Goal: Information Seeking & Learning: Check status

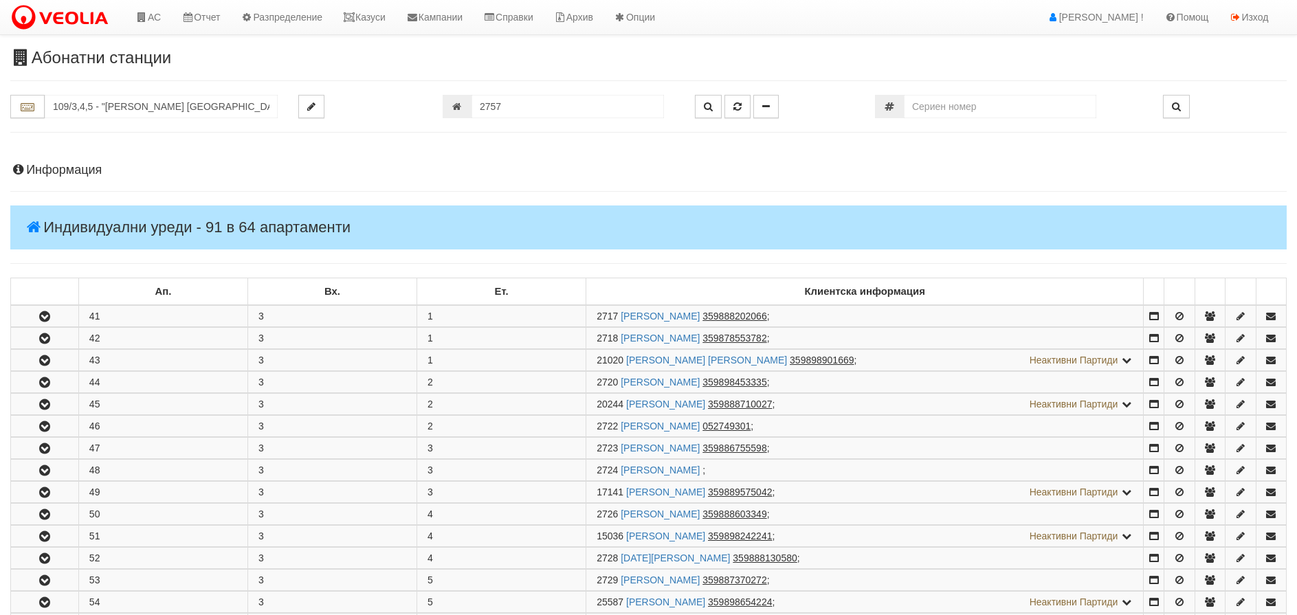
scroll to position [1150, 0]
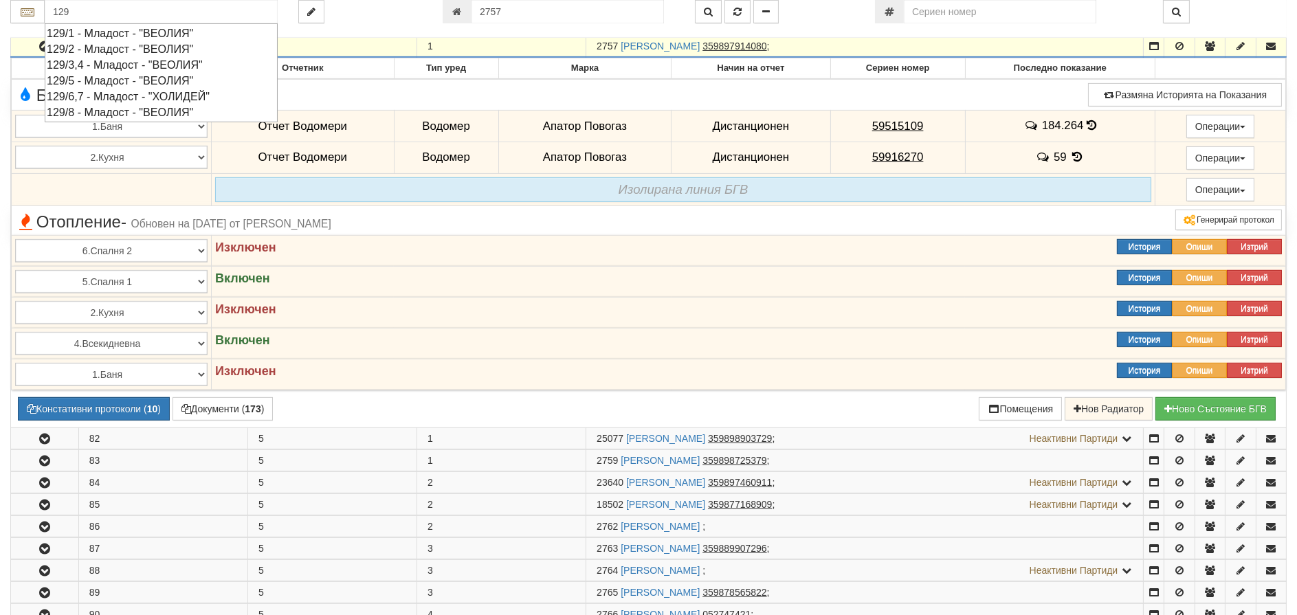
click at [98, 79] on div "129/5 - Младост - "ВЕОЛИЯ"" at bounding box center [161, 81] width 229 height 16
type input "129/5 - Младост - "ВЕОЛИЯ""
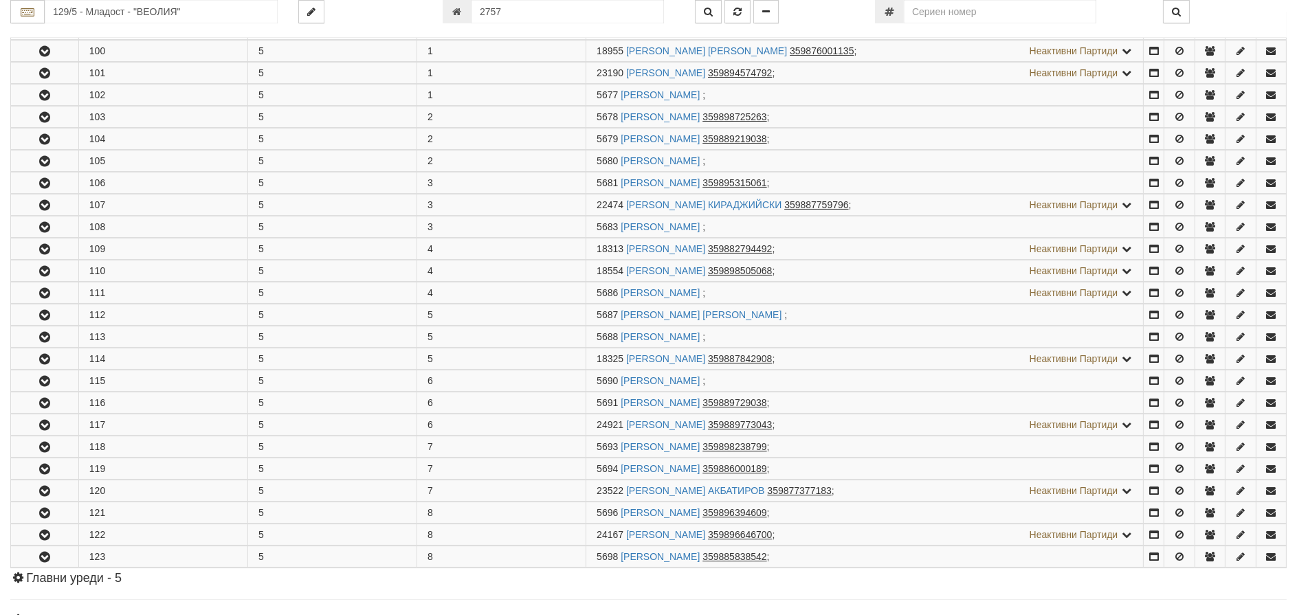
scroll to position [275, 0]
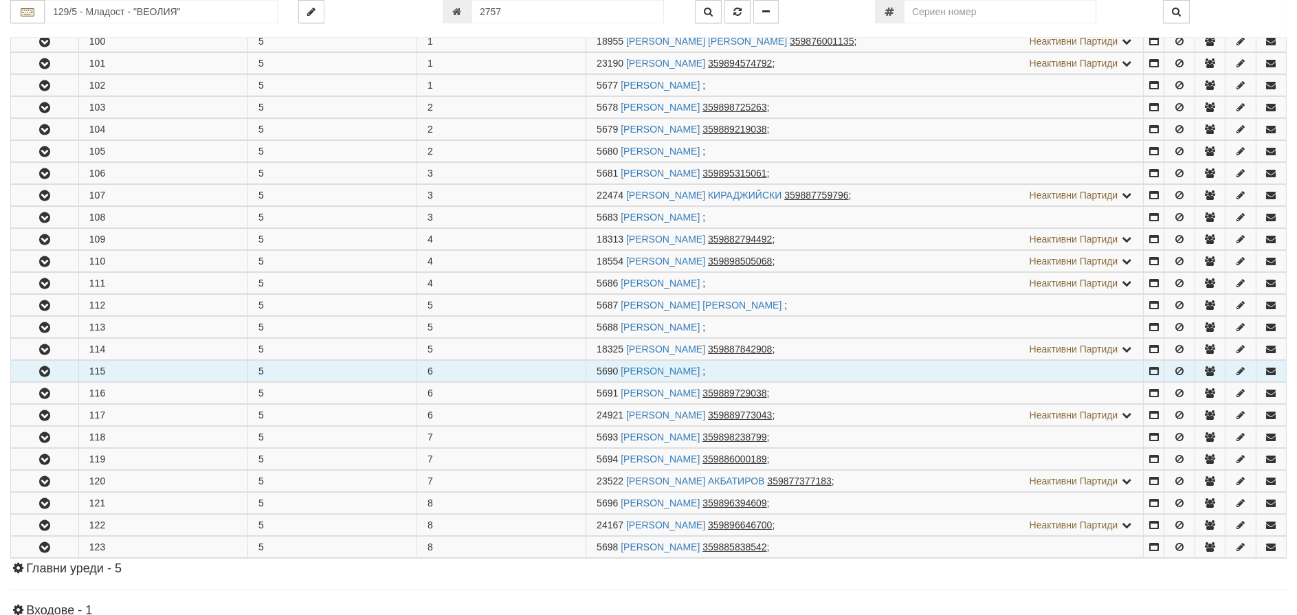
click at [53, 370] on button "button" at bounding box center [44, 371] width 67 height 21
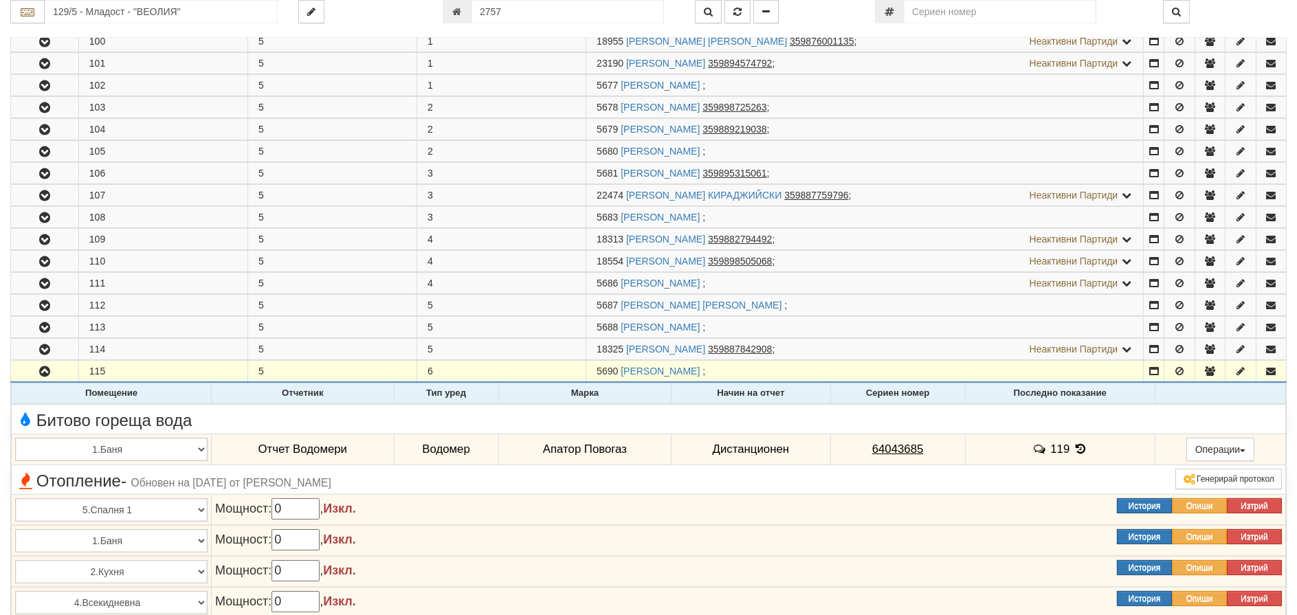
click at [1077, 447] on icon at bounding box center [1080, 449] width 15 height 12
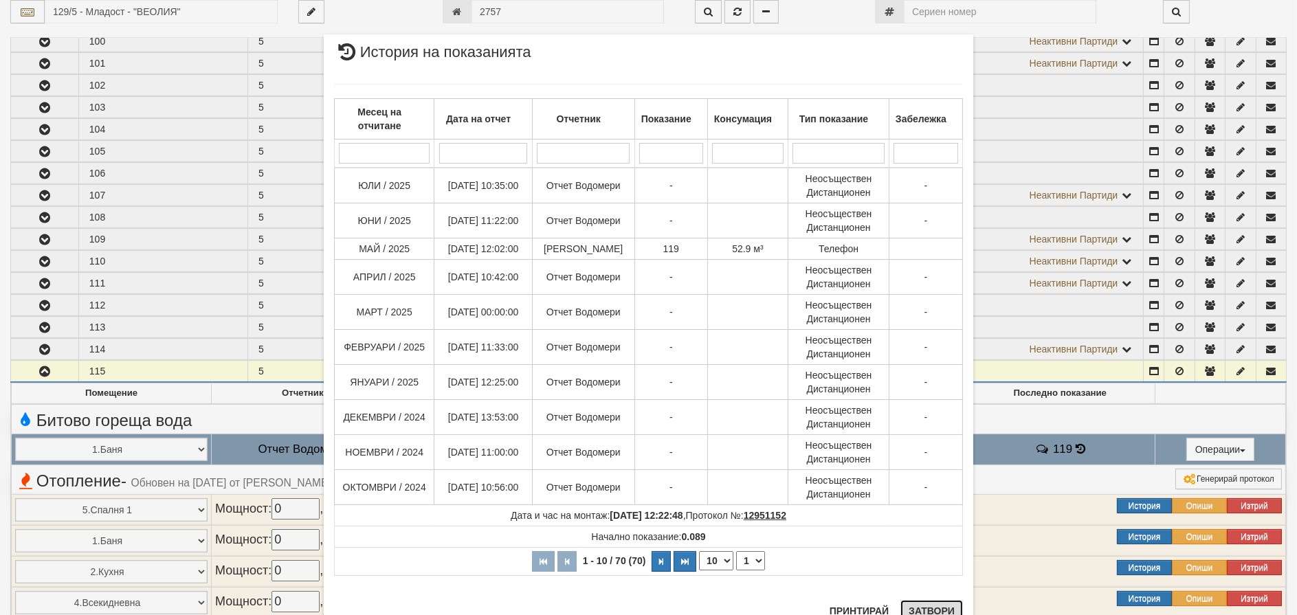
click at [933, 609] on button "Затвори" at bounding box center [931, 611] width 63 height 22
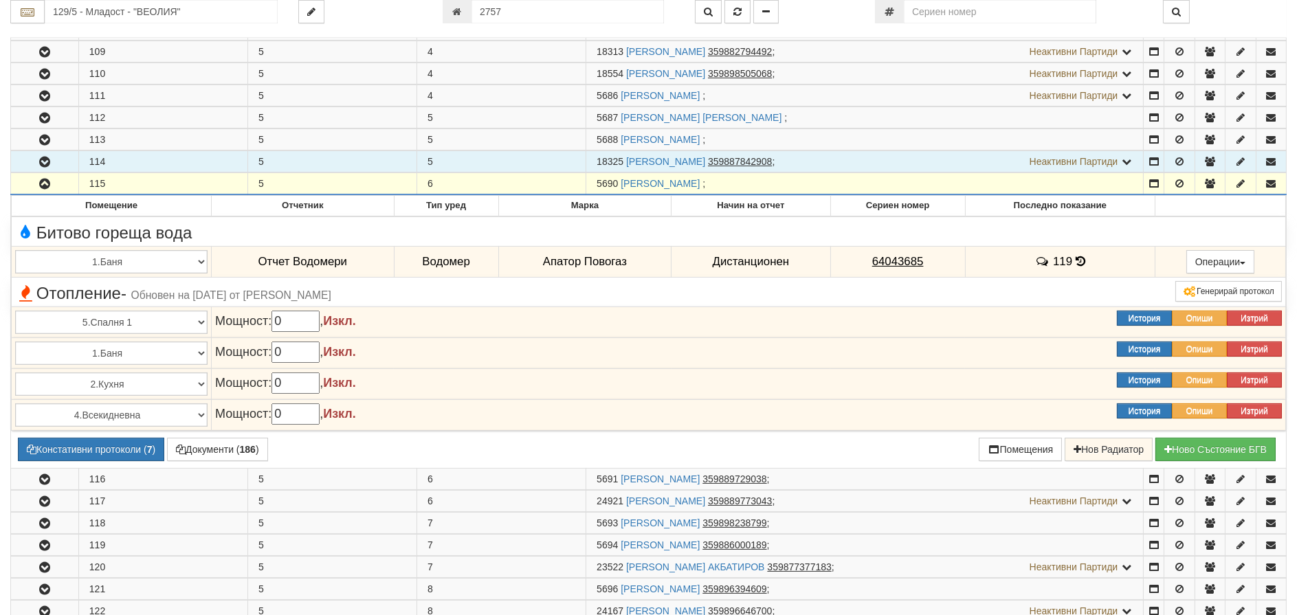
scroll to position [481, 0]
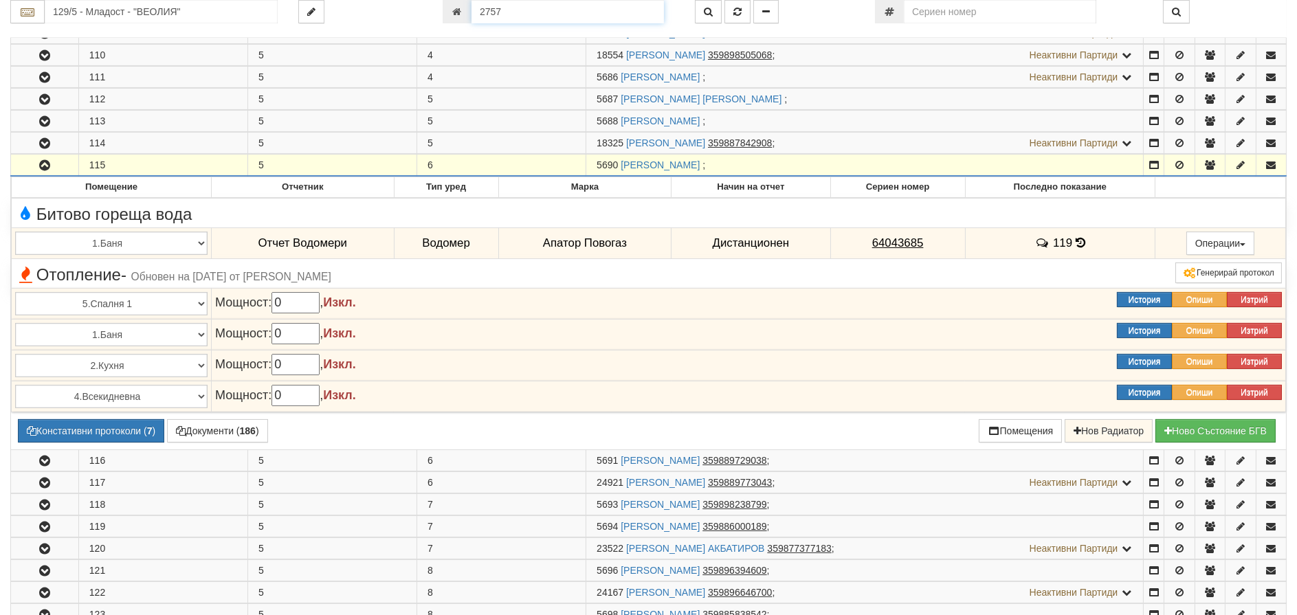
click at [520, 2] on input "2757" at bounding box center [567, 11] width 192 height 23
type input "24452"
type input "018Л/ Б - "[PERSON_NAME] [GEOGRAPHIC_DATA] " ЕАД"
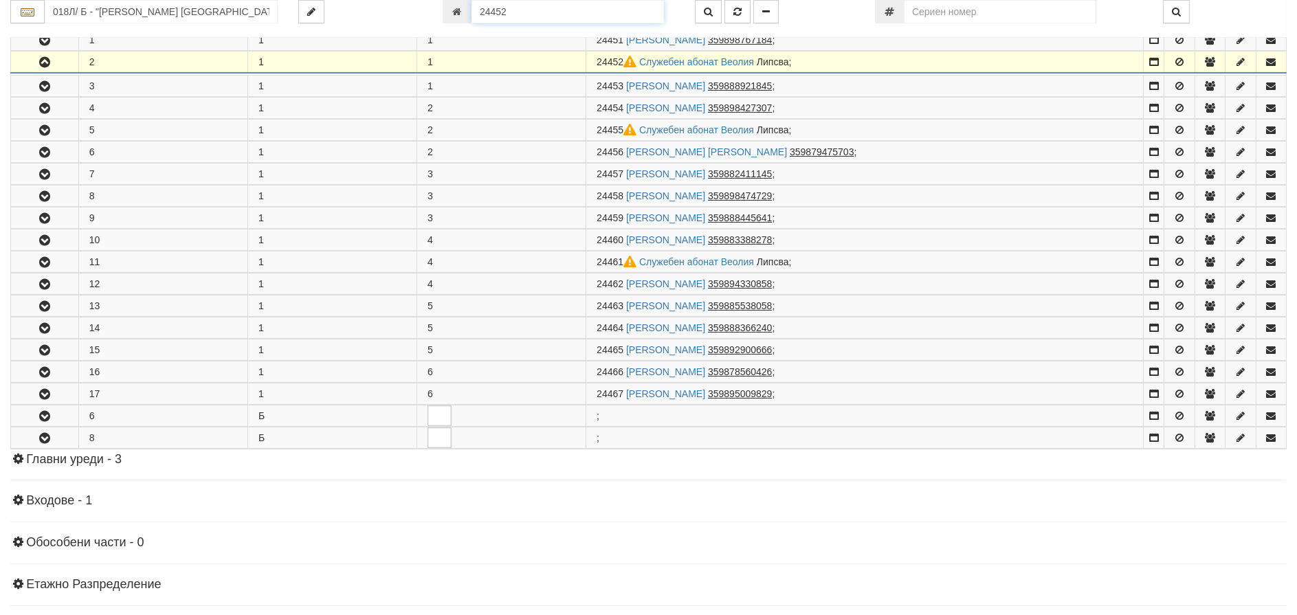
scroll to position [293, 0]
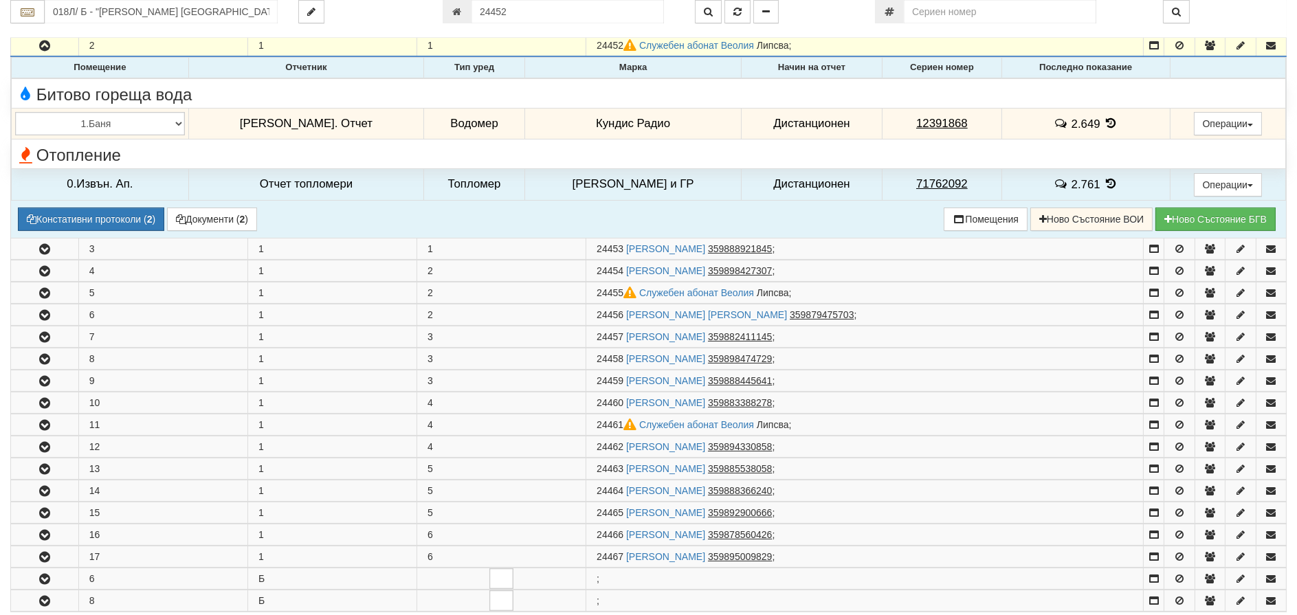
click at [1103, 120] on icon at bounding box center [1110, 123] width 15 height 12
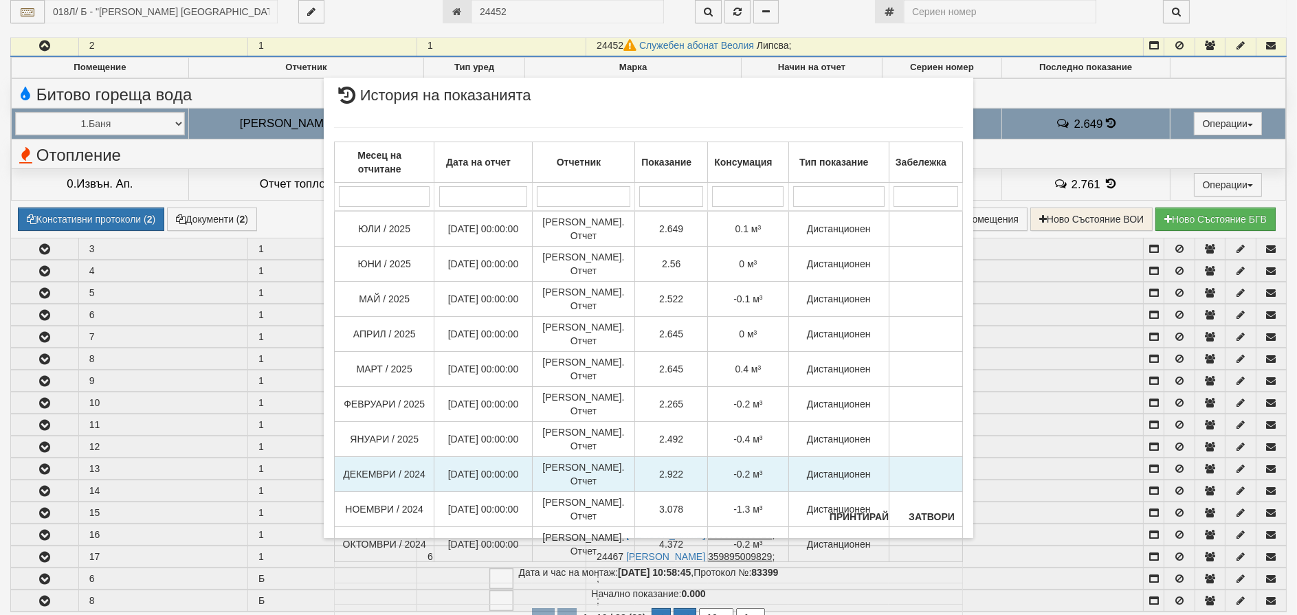
scroll to position [361, 0]
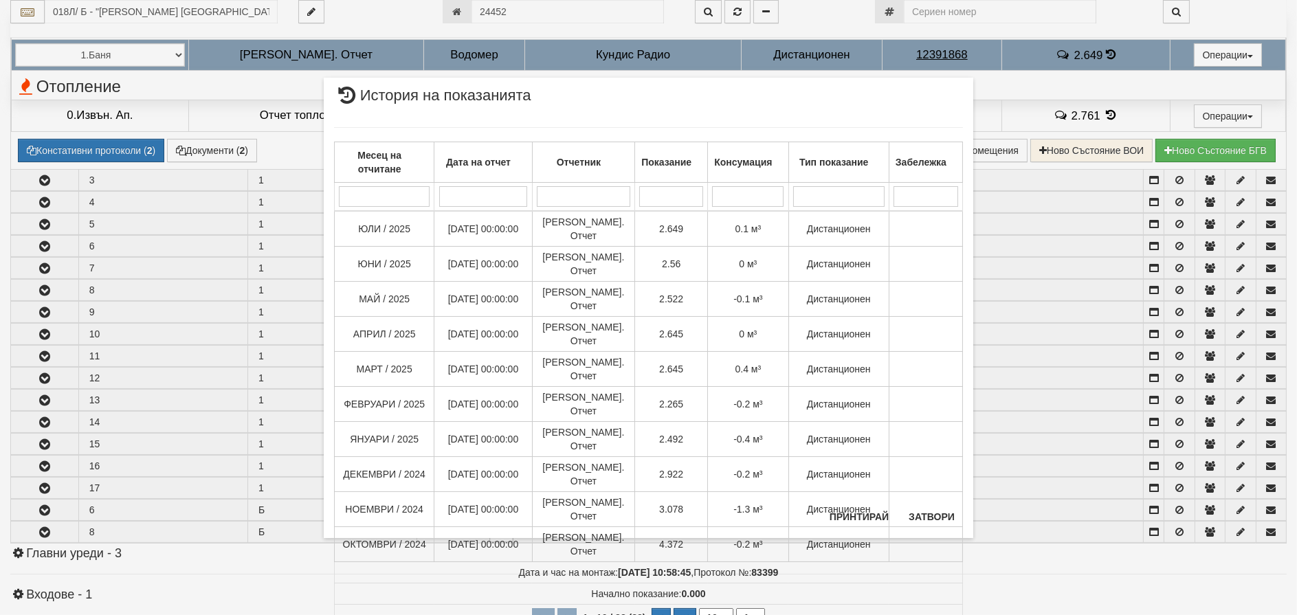
click at [717, 608] on select "10 20 30 40" at bounding box center [716, 617] width 34 height 19
select select "40"
click at [699, 614] on select "10 20 30 40" at bounding box center [716, 617] width 34 height 19
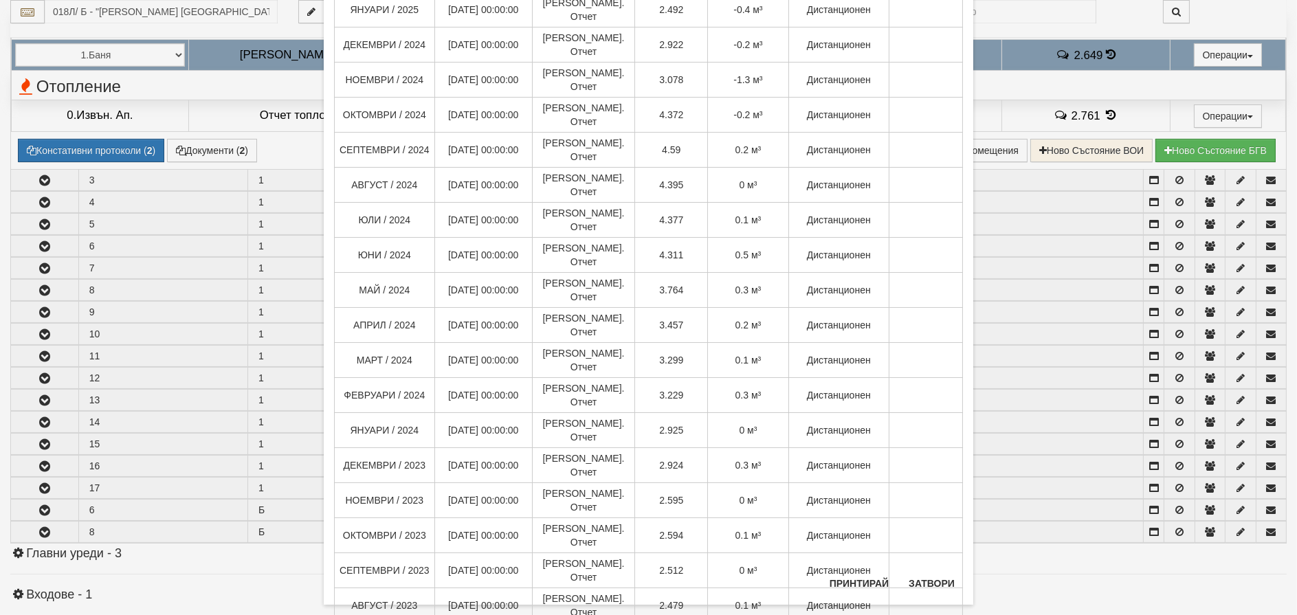
scroll to position [410, 0]
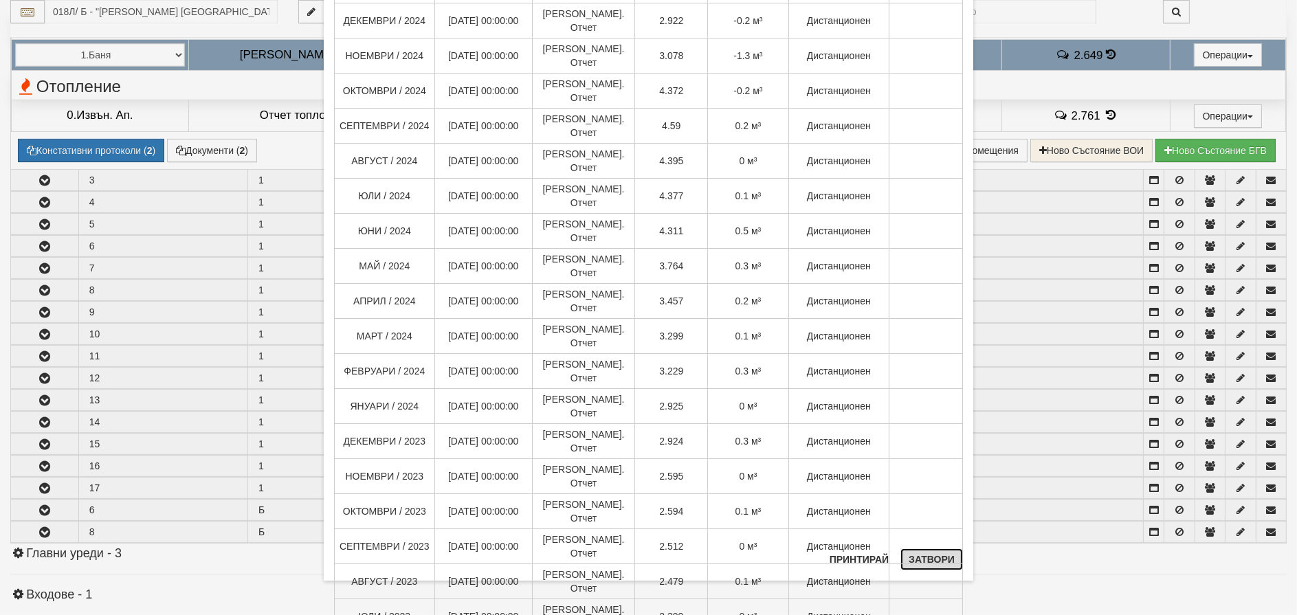
click at [915, 555] on button "Затвори" at bounding box center [931, 559] width 63 height 22
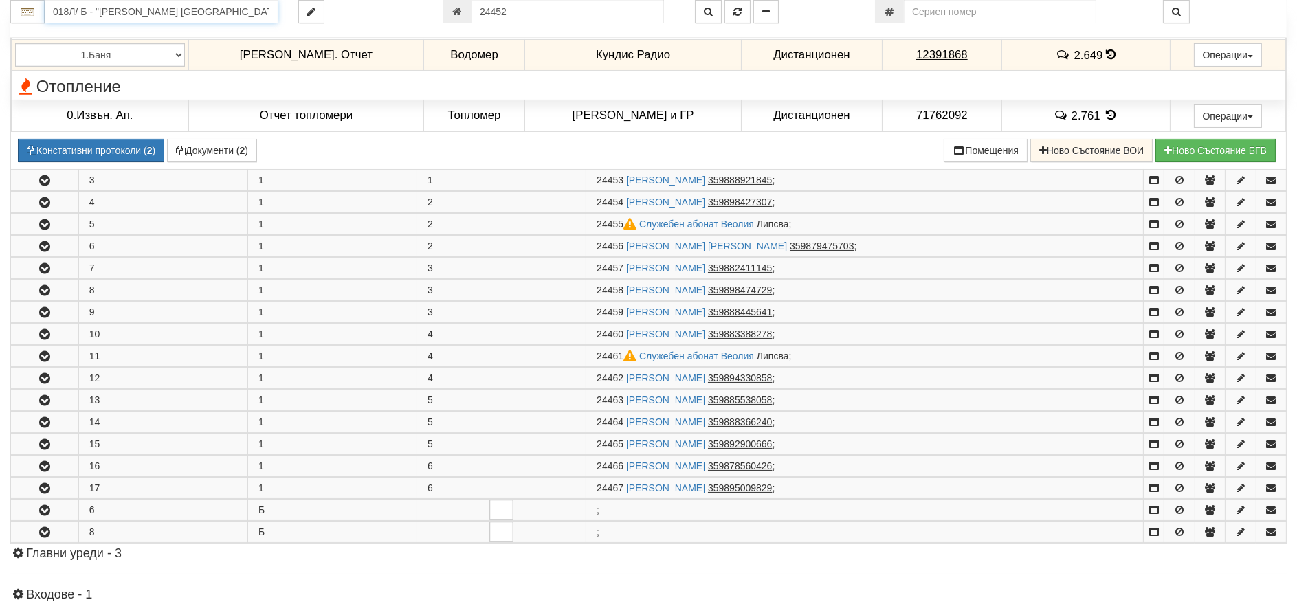
click at [146, 10] on input "018Л/ Б - "[PERSON_NAME] [GEOGRAPHIC_DATA] " ЕАД" at bounding box center [161, 11] width 233 height 23
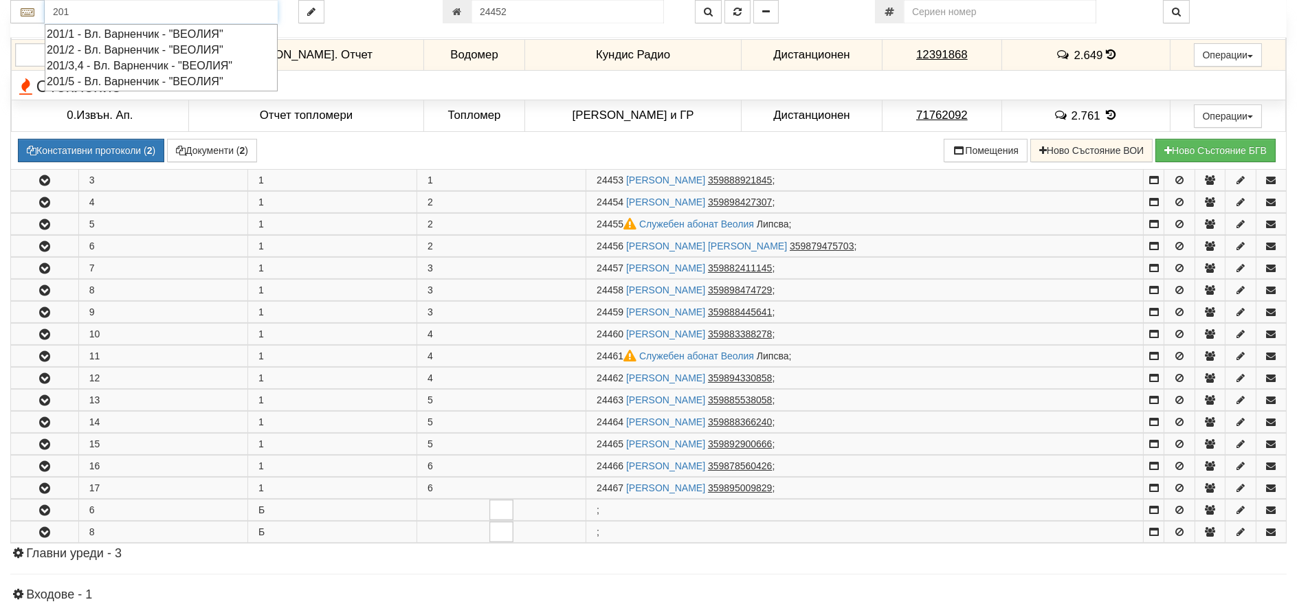
click at [85, 80] on div "201/5 - Вл. Варненчик - "ВЕОЛИЯ"" at bounding box center [161, 82] width 229 height 16
type input "201/5 - Вл. Варненчик - "ВЕОЛИЯ""
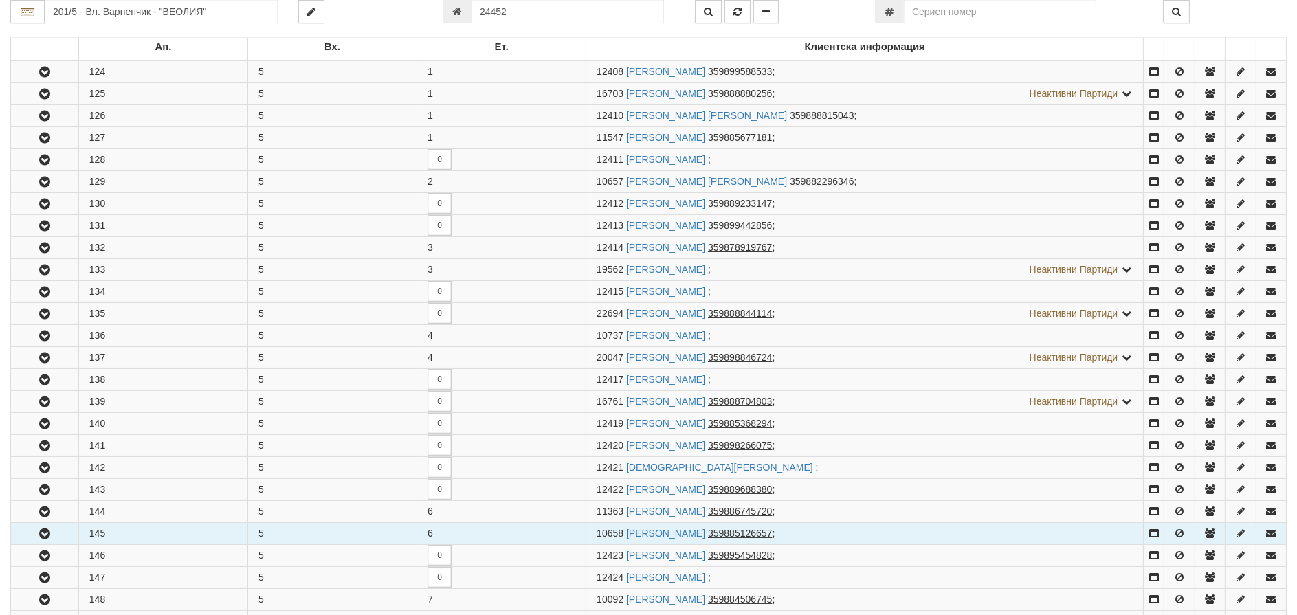
scroll to position [275, 0]
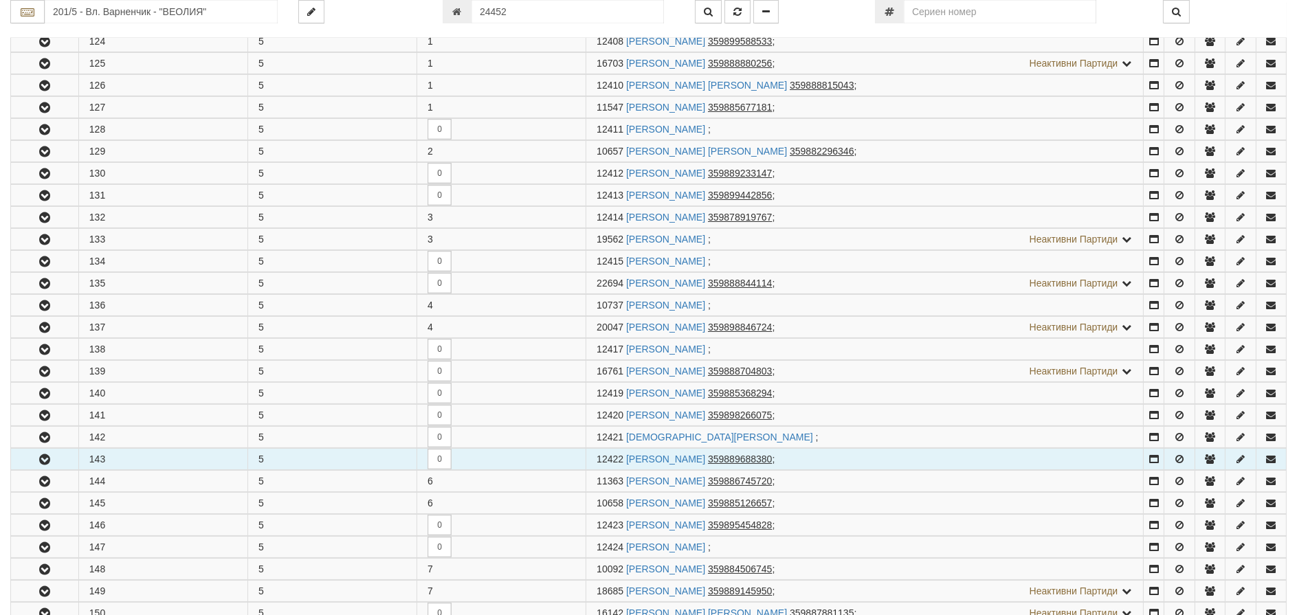
click at [44, 462] on icon "button" at bounding box center [44, 460] width 16 height 10
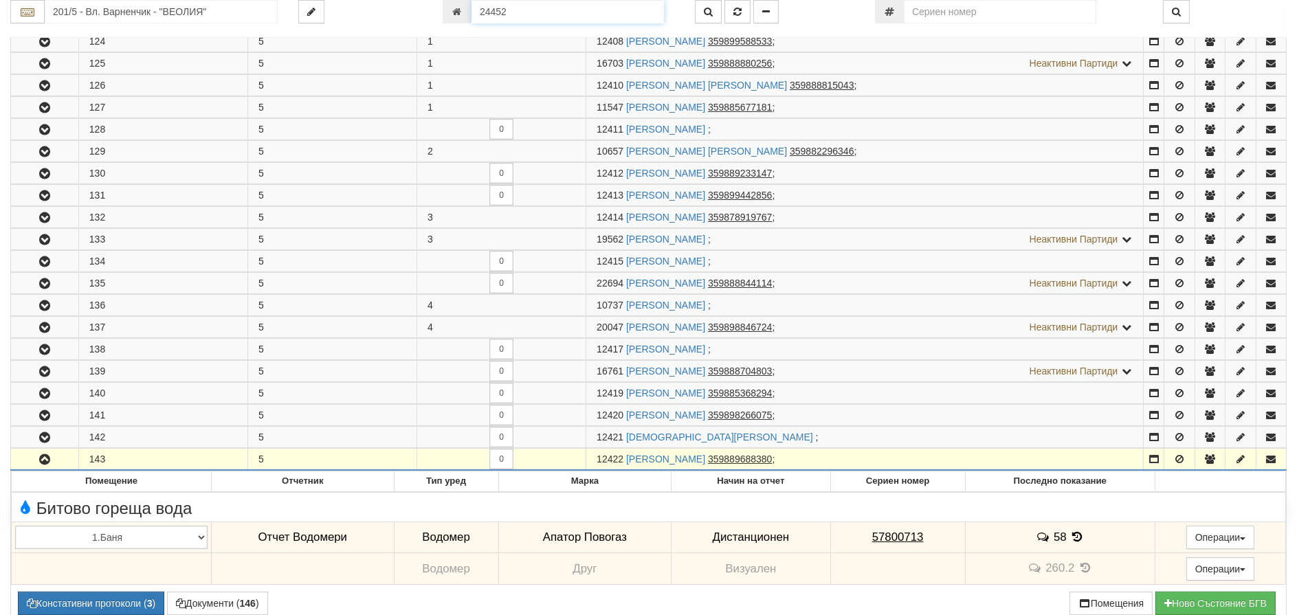
drag, startPoint x: 542, startPoint y: 13, endPoint x: 457, endPoint y: 12, distance: 85.2
click at [457, 12] on div "24452" at bounding box center [559, 11] width 232 height 23
click at [524, 20] on input "24452" at bounding box center [567, 11] width 192 height 23
type input "19295"
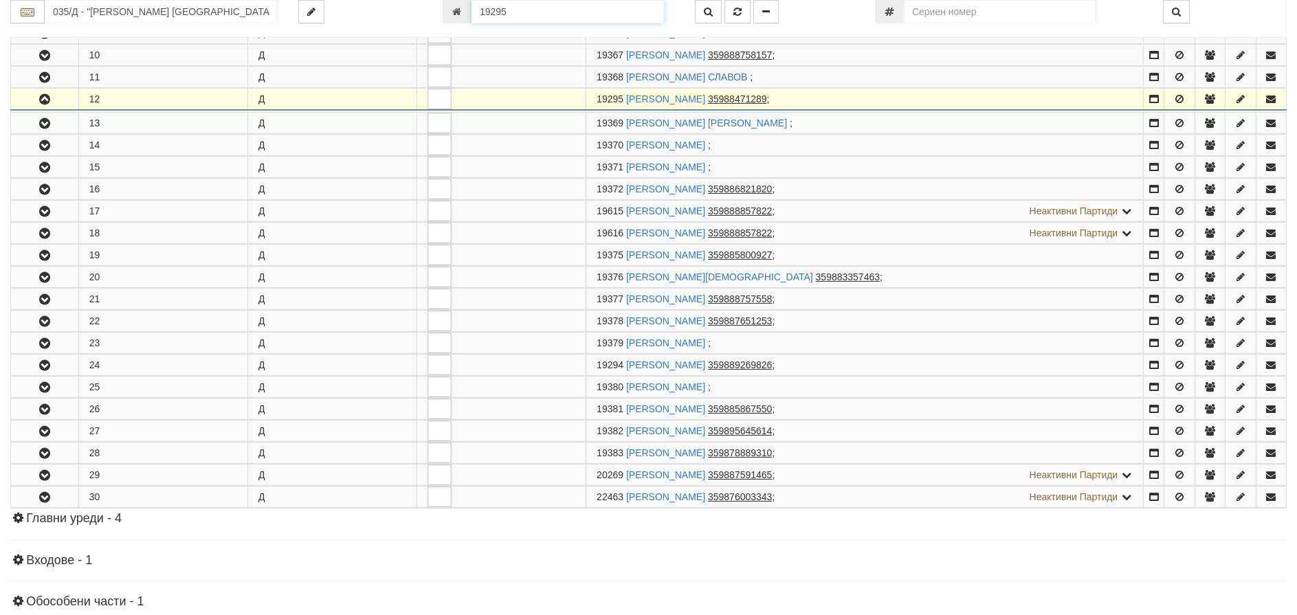
scroll to position [513, 0]
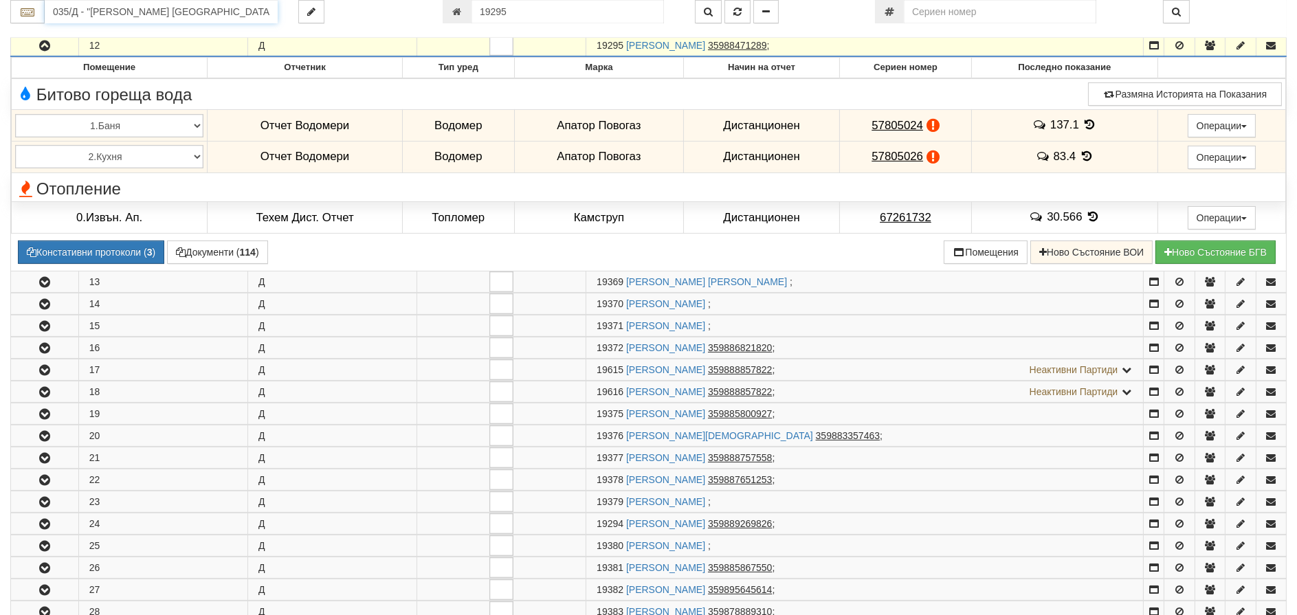
click at [100, 7] on input "035/Д - "[PERSON_NAME] [GEOGRAPHIC_DATA] " ЕАД" at bounding box center [161, 11] width 233 height 23
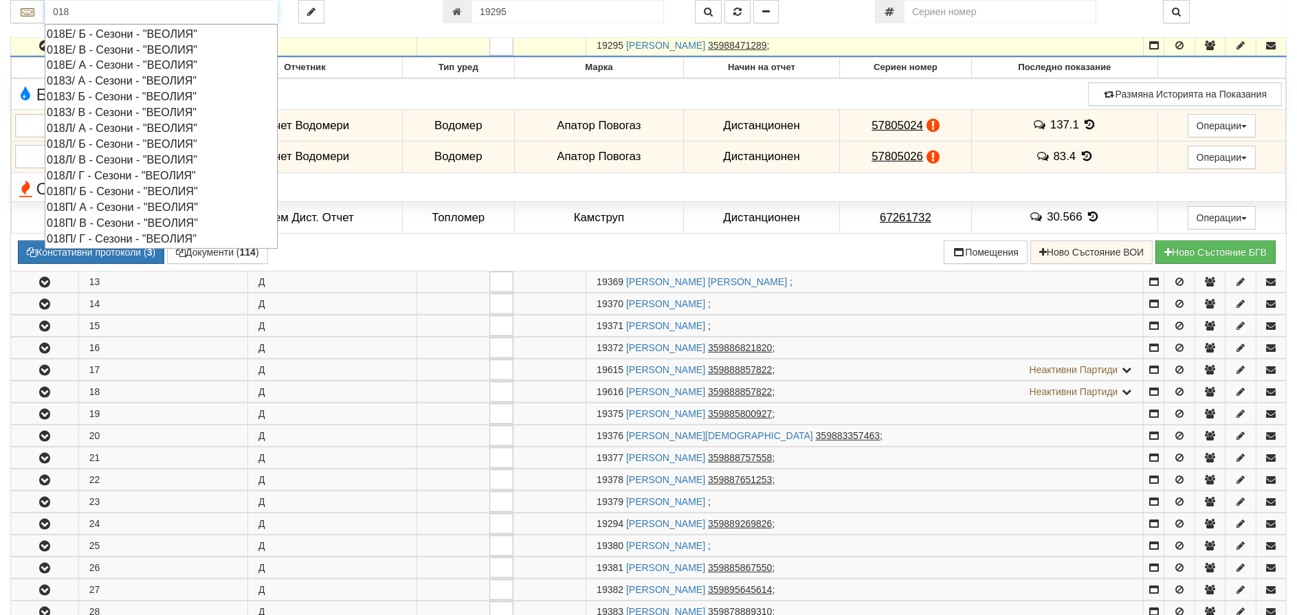
click at [100, 96] on div "018З/ Б - Сезони - "ВЕОЛИЯ"" at bounding box center [161, 97] width 229 height 16
type input "018З/ Б - Сезони - "ВЕОЛИЯ""
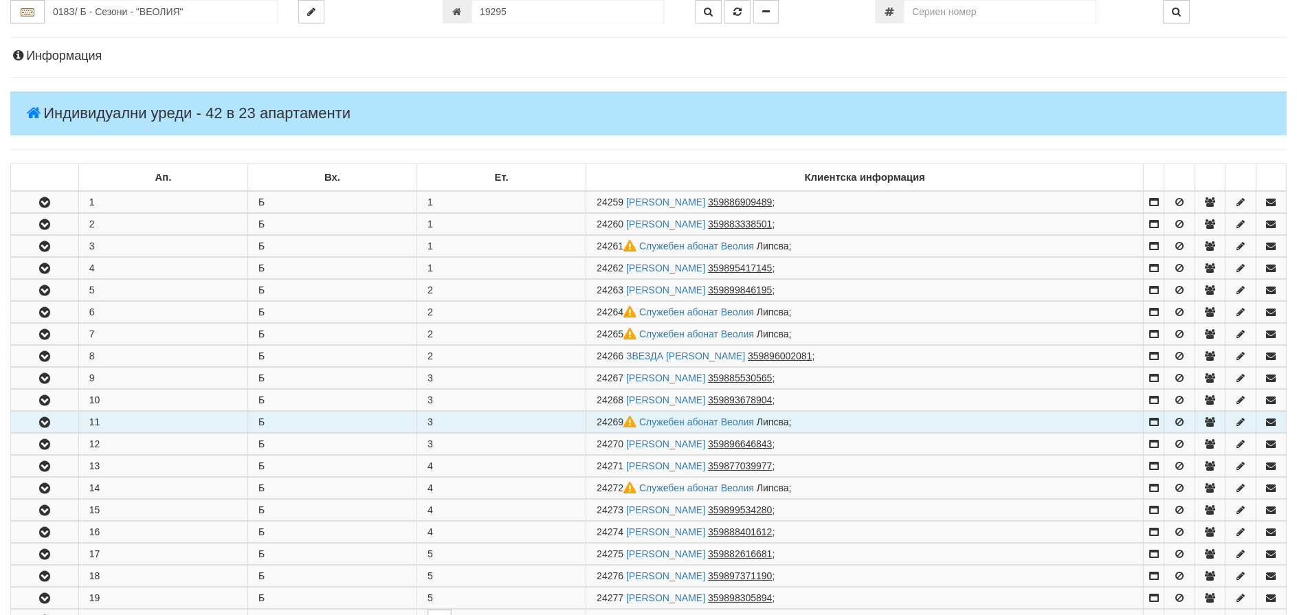
scroll to position [69, 0]
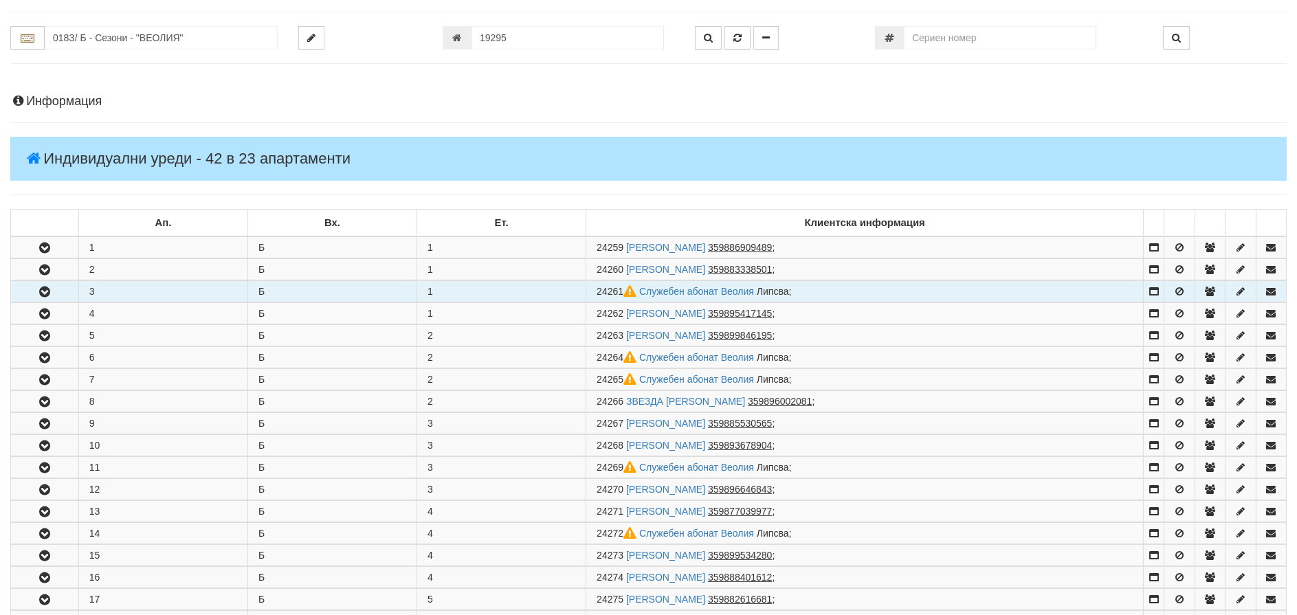
click at [43, 292] on icon "button" at bounding box center [44, 292] width 16 height 10
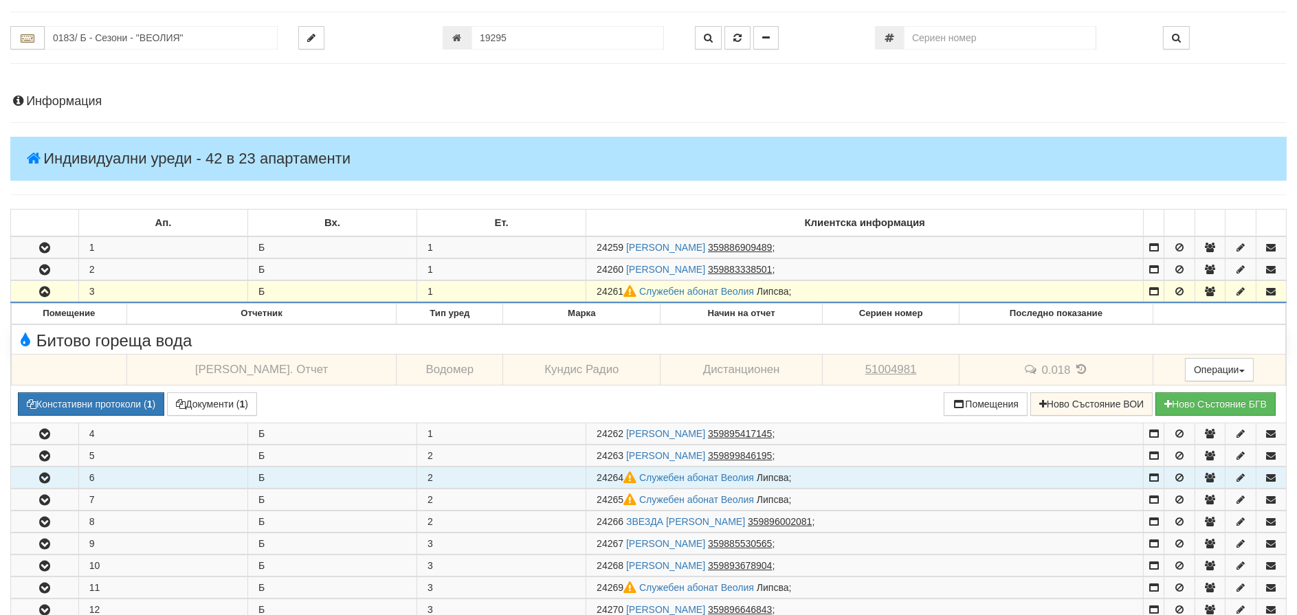
click at [44, 477] on icon "button" at bounding box center [44, 478] width 16 height 10
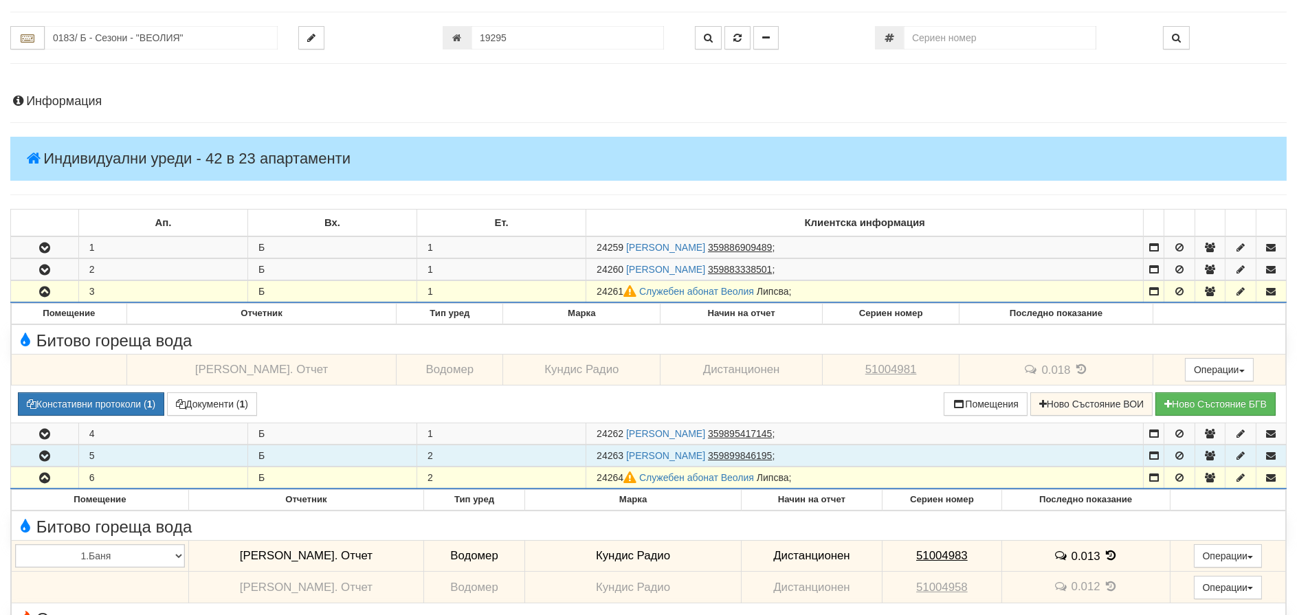
click at [44, 451] on icon "button" at bounding box center [44, 456] width 16 height 10
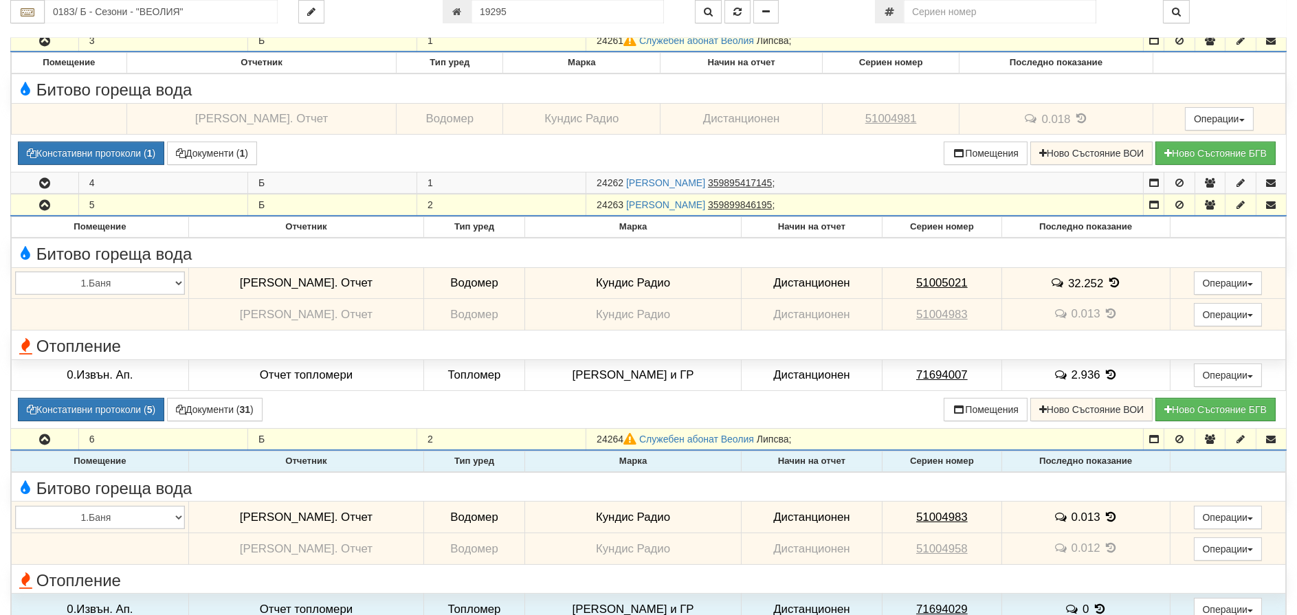
scroll to position [344, 0]
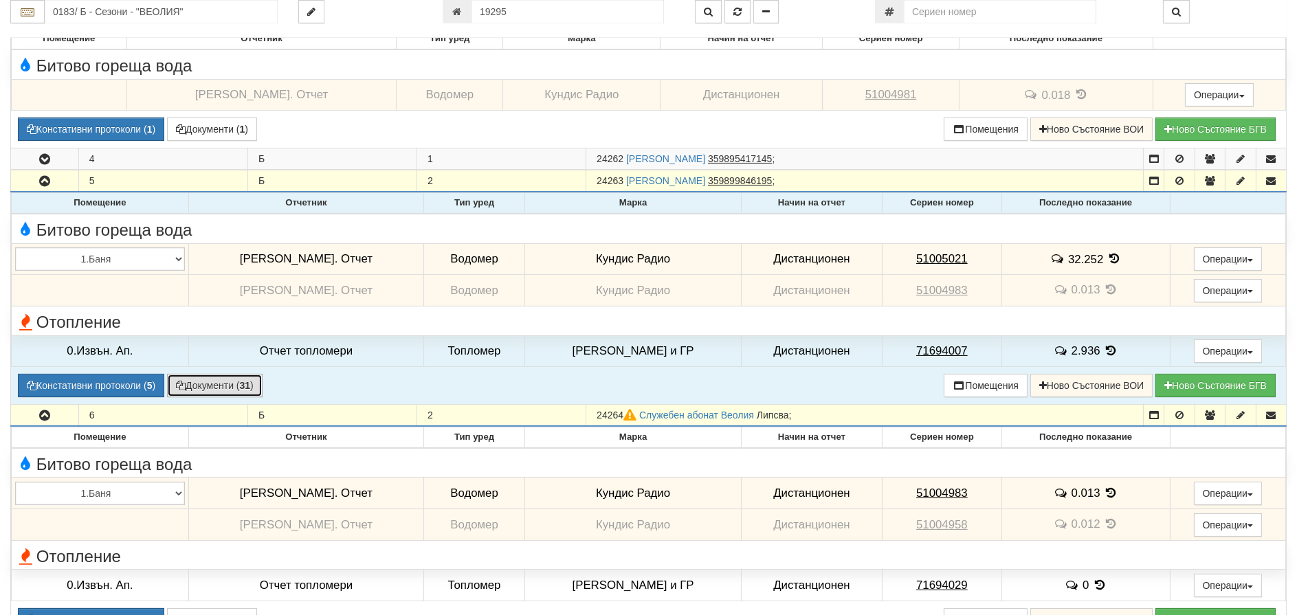
click at [214, 380] on button "Документи ( 31 )" at bounding box center [215, 385] width 96 height 23
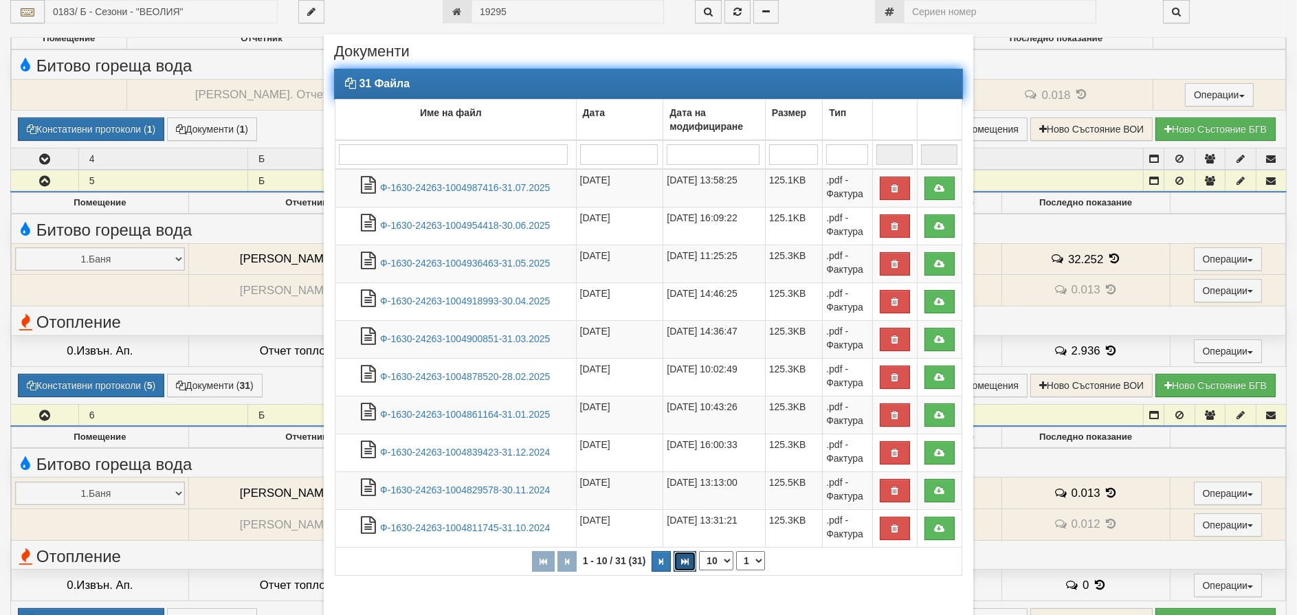
click at [681, 562] on icon "button" at bounding box center [685, 562] width 8 height 8
select select "4"
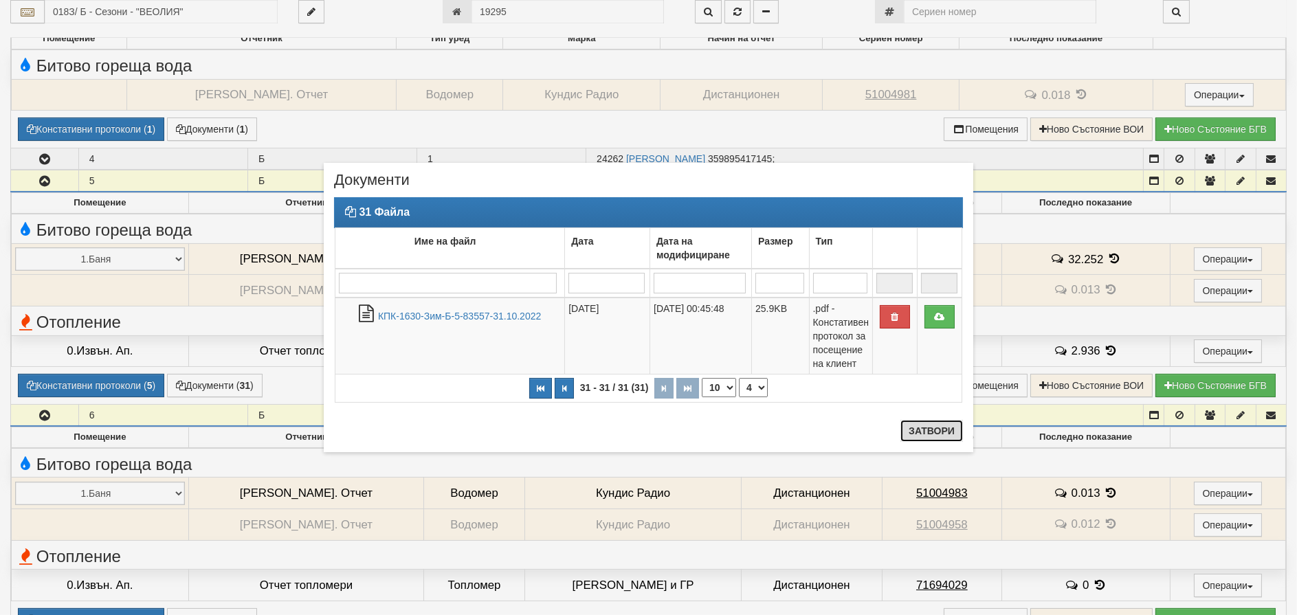
click at [919, 431] on button "Затвори" at bounding box center [931, 431] width 63 height 22
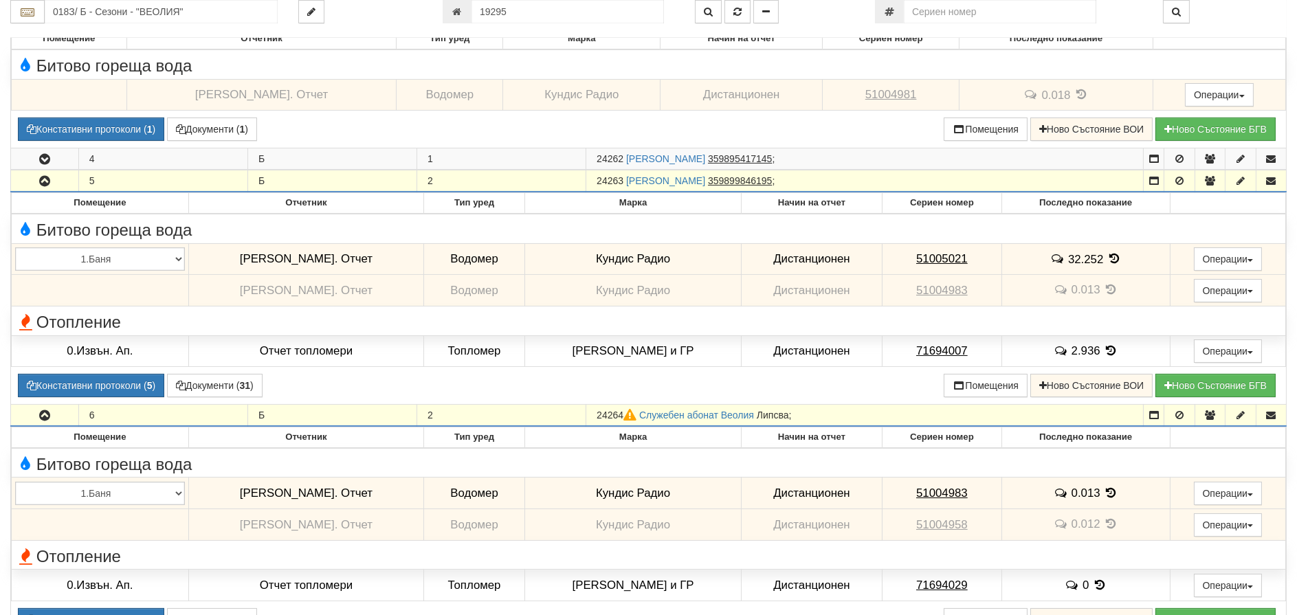
click at [3, 594] on div "Абонатни станции 018З/ Б - Сезони - "ВЕОЛИЯ" 19295" at bounding box center [648, 521] width 1297 height 1632
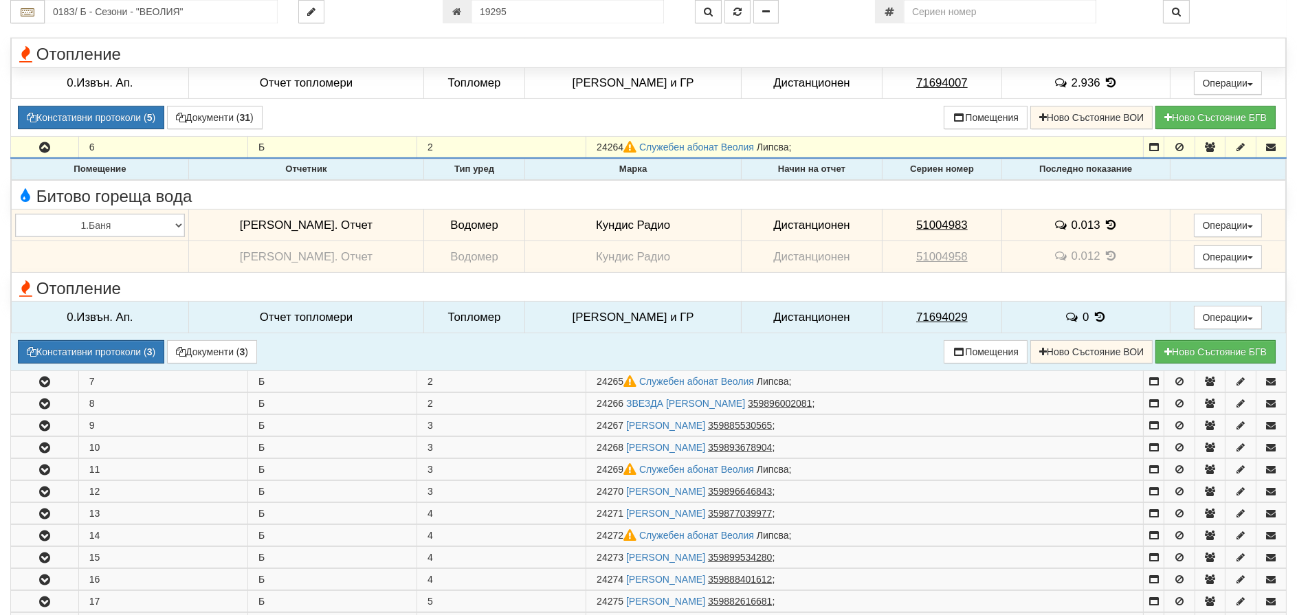
scroll to position [618, 0]
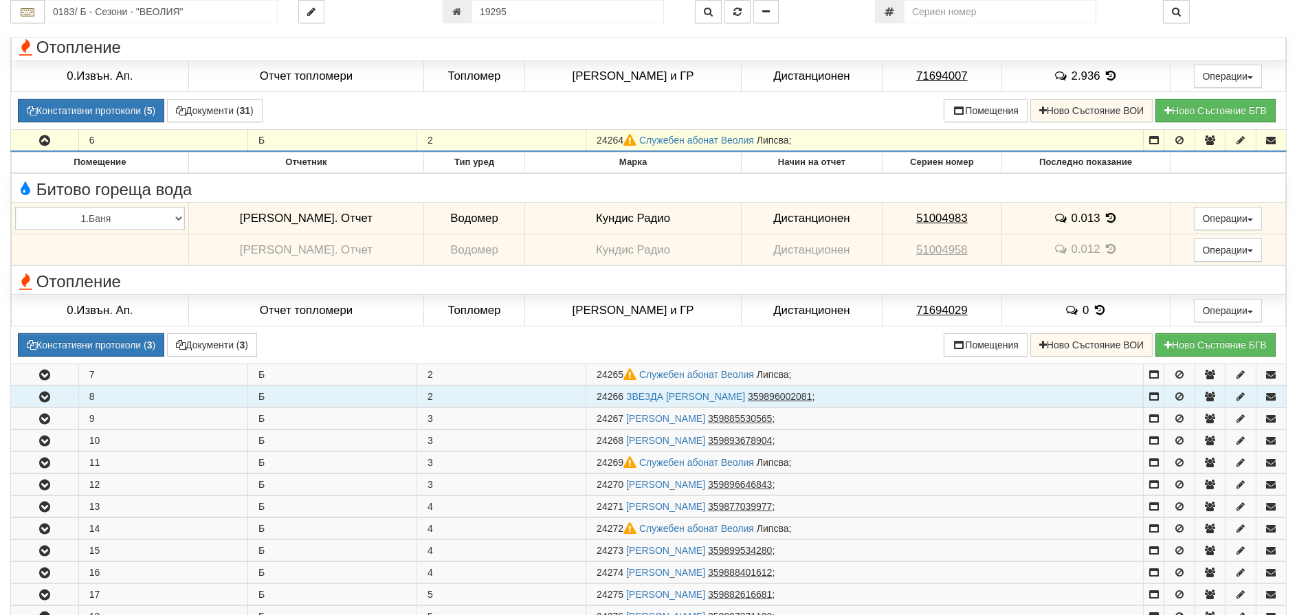
click at [50, 398] on icon "button" at bounding box center [44, 397] width 16 height 10
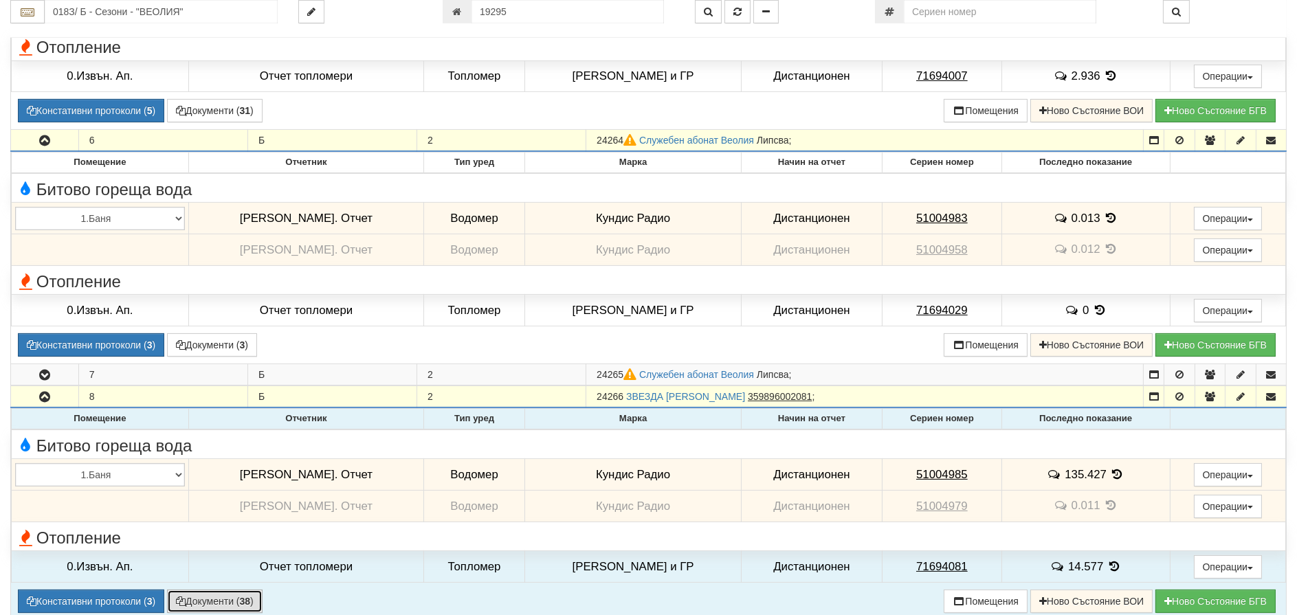
click at [189, 606] on button "Документи ( 38 )" at bounding box center [215, 601] width 96 height 23
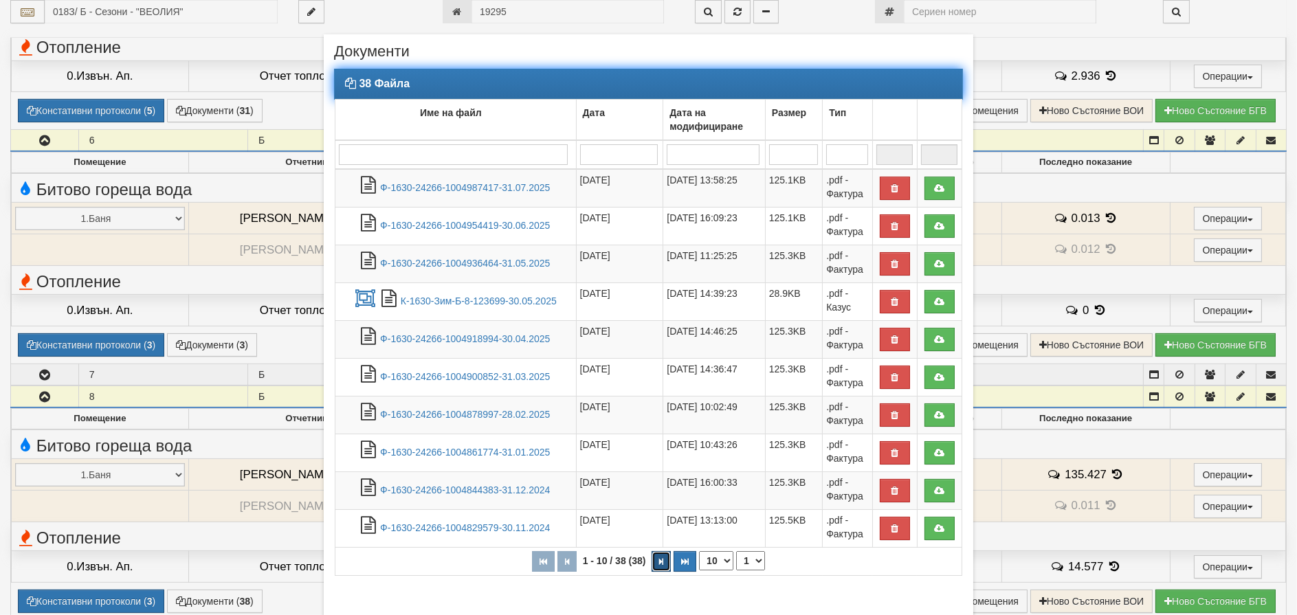
click at [653, 563] on button "button" at bounding box center [660, 561] width 19 height 21
select select "2"
click at [719, 556] on select "10 20 30 40" at bounding box center [719, 560] width 34 height 19
select select "40"
click at [702, 570] on select "10 20 30 40" at bounding box center [719, 560] width 34 height 19
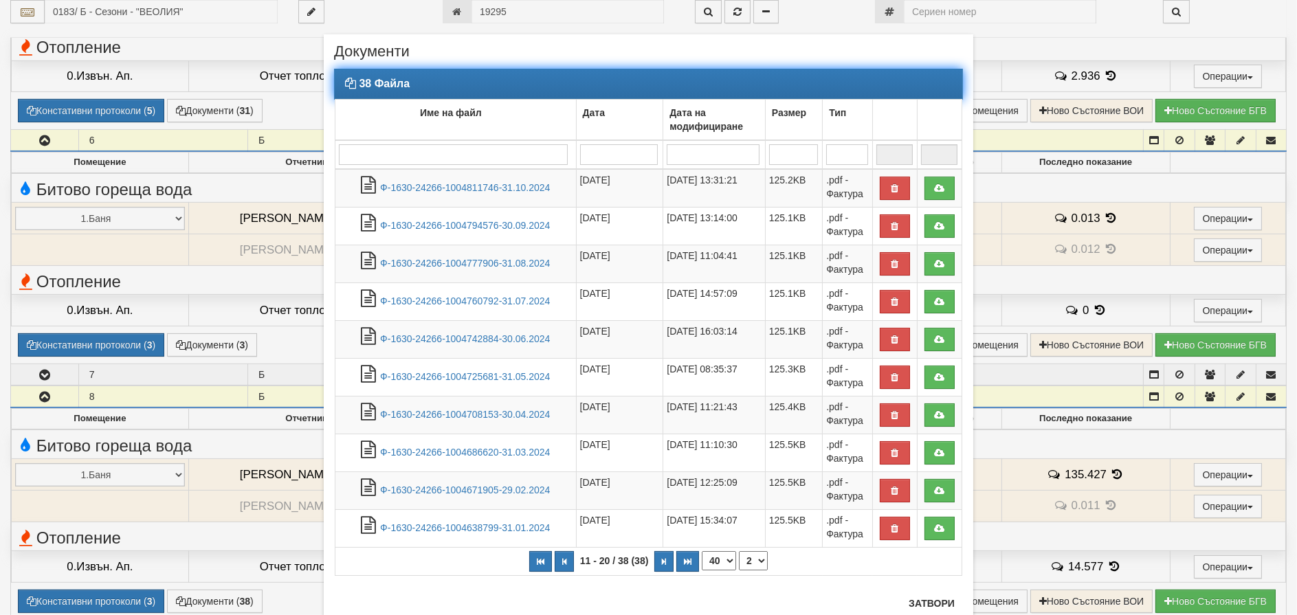
select select "1"
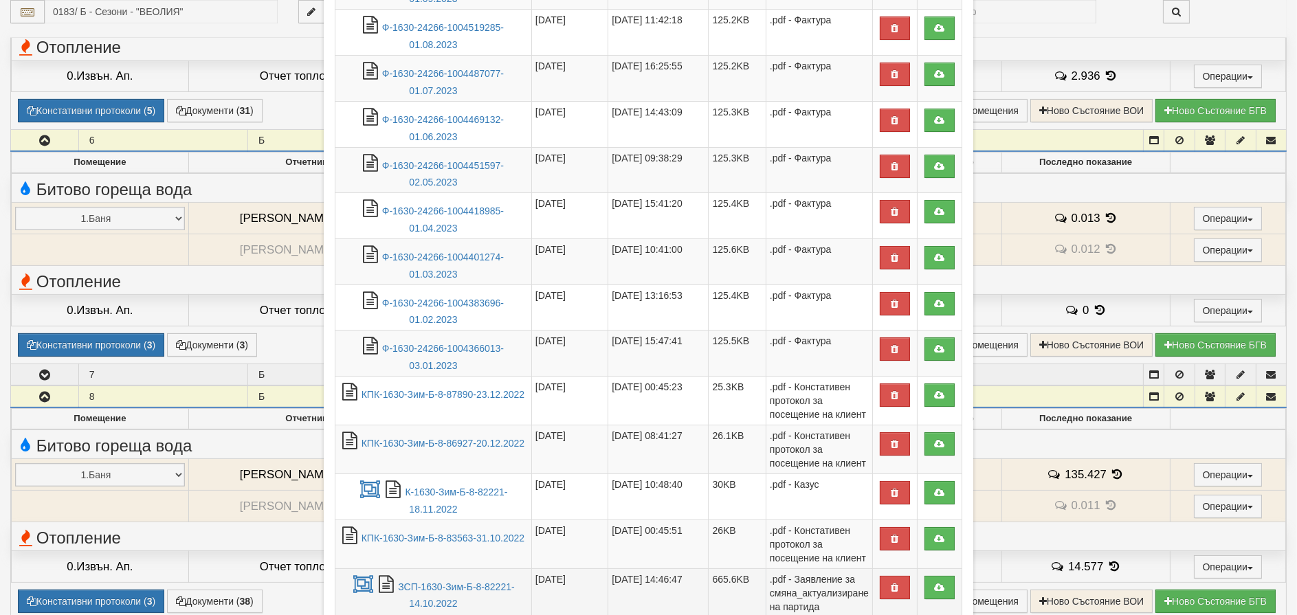
scroll to position [1374, 0]
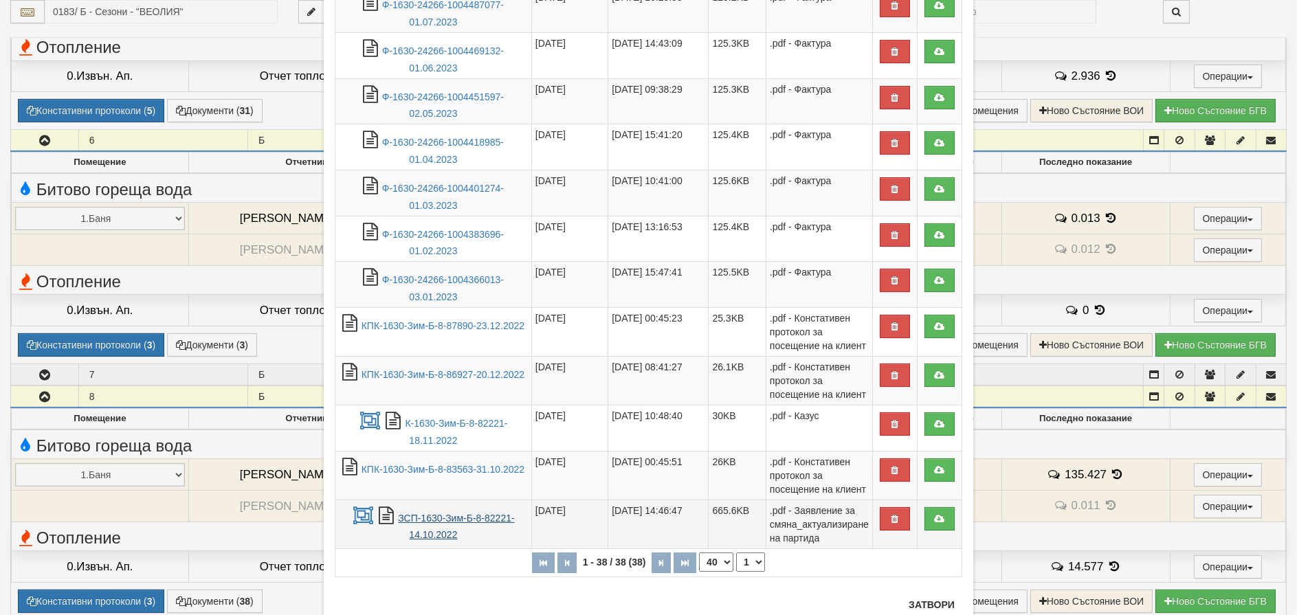
click at [427, 520] on link "ЗСП-1630-Зим-Б-8-82221-14.10.2022" at bounding box center [456, 527] width 116 height 28
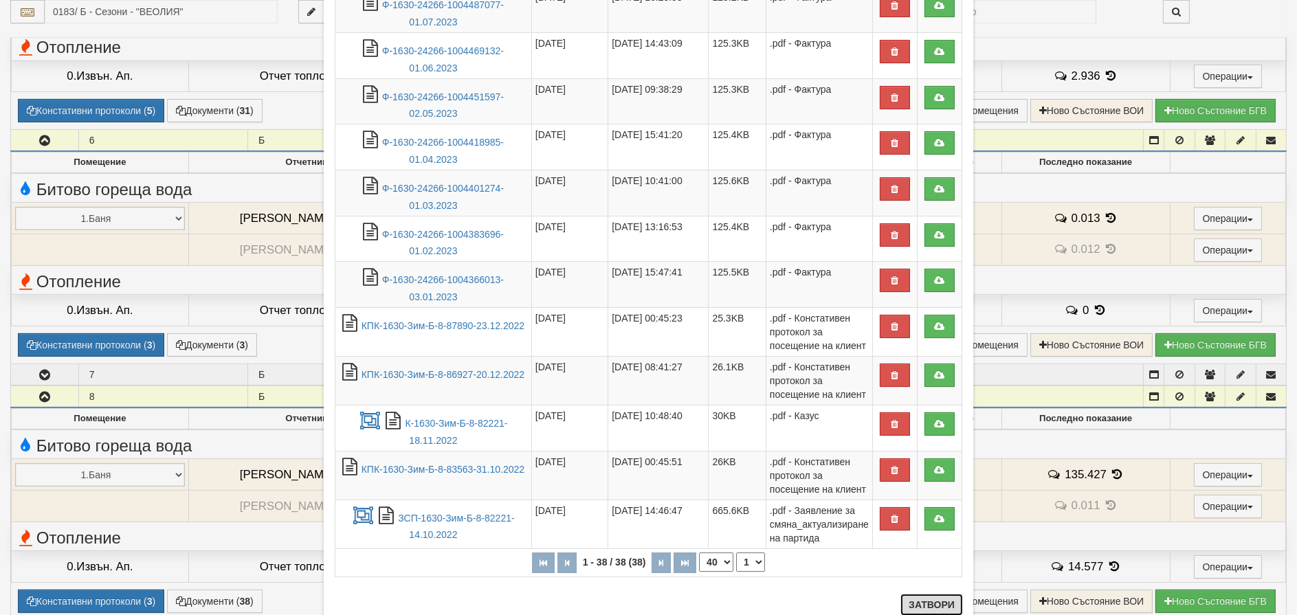
click at [930, 600] on button "Затвори" at bounding box center [931, 605] width 63 height 22
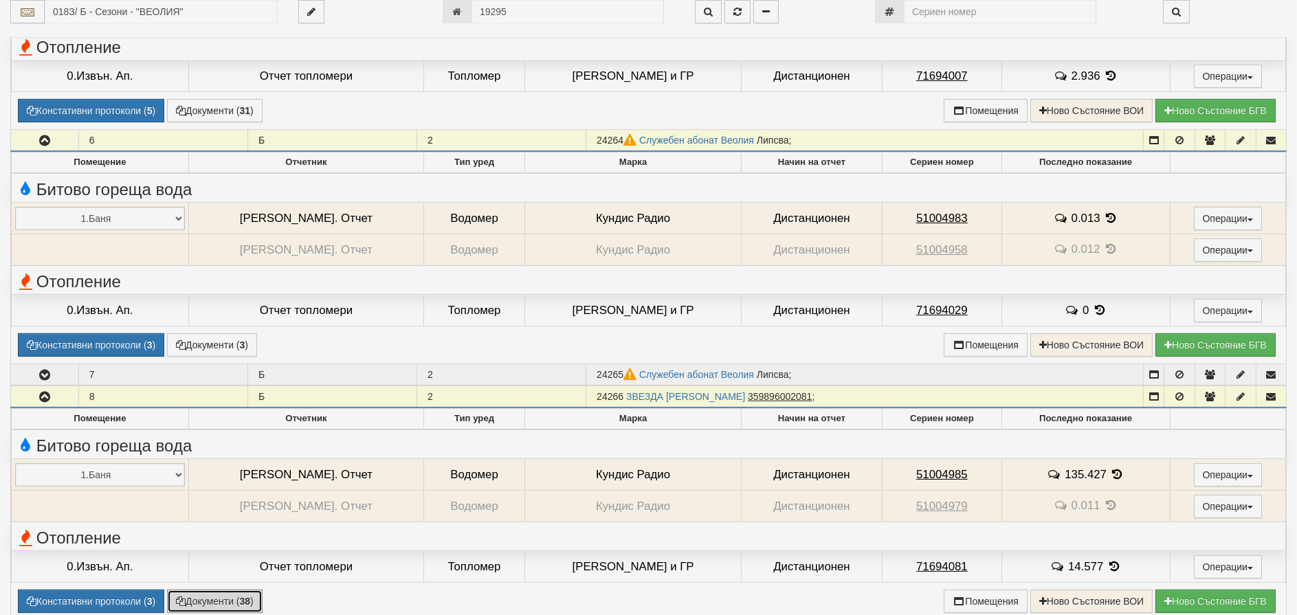
scroll to position [620, 0]
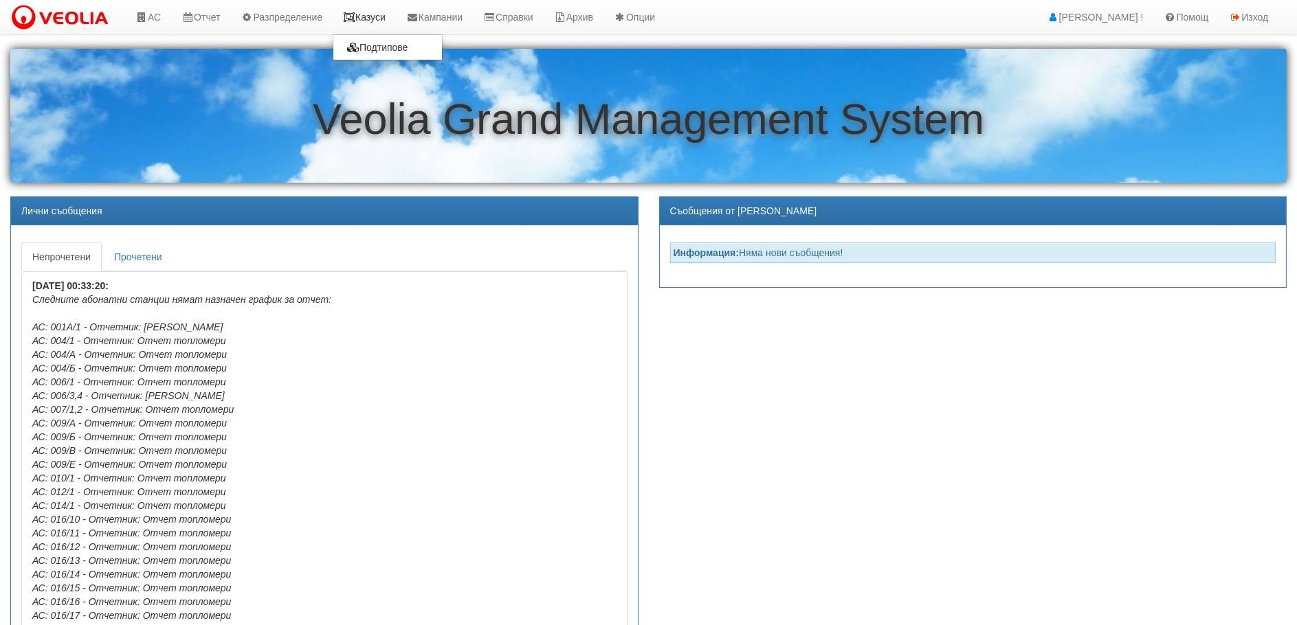
click at [390, 12] on link "Казуси" at bounding box center [364, 17] width 63 height 34
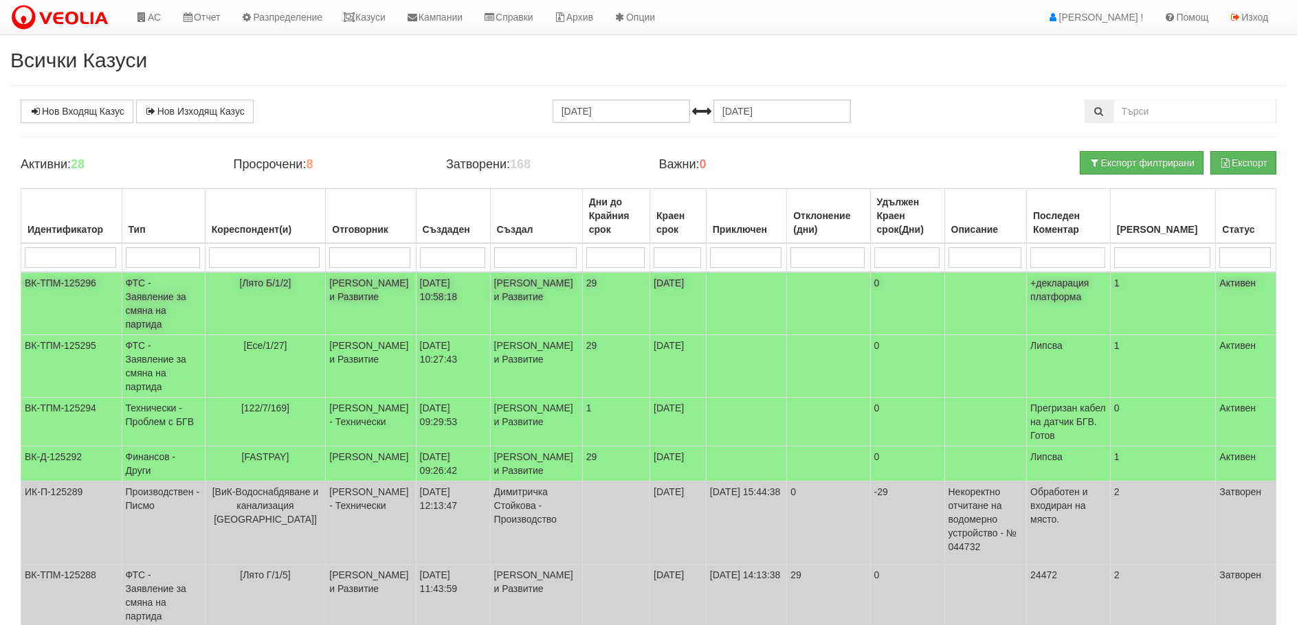
click at [144, 295] on td "ФТС - Заявление за смяна на партида" at bounding box center [163, 303] width 83 height 63
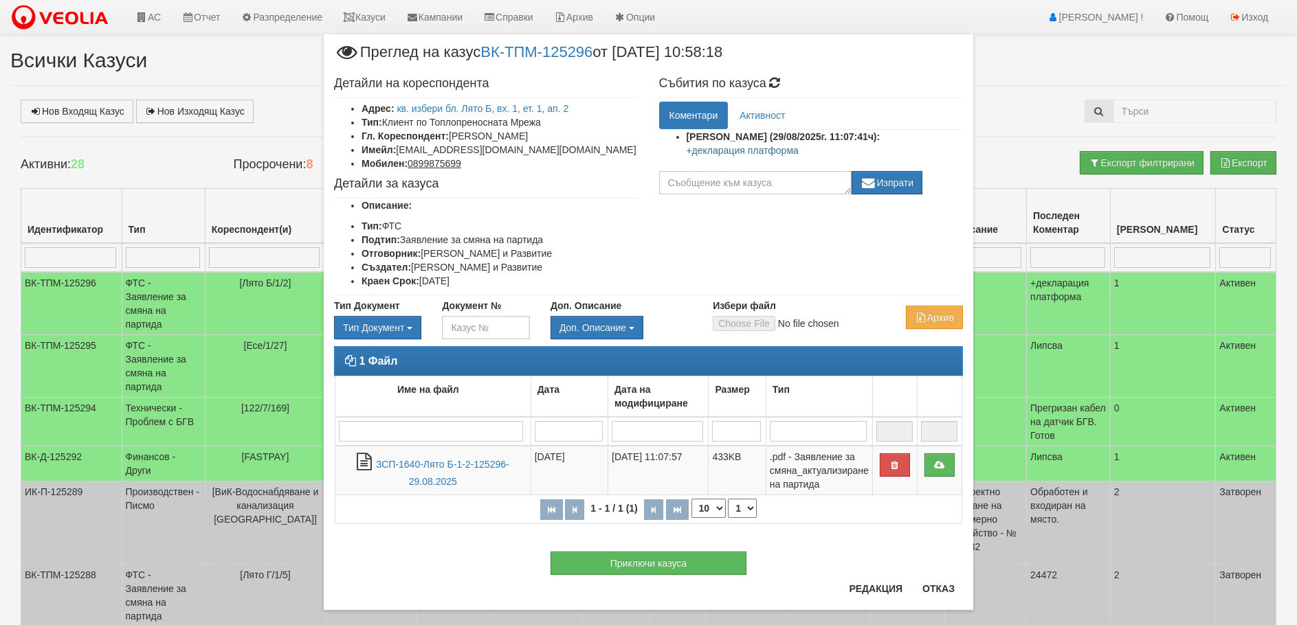
click at [142, 341] on div "× Преглед на казус ВК-ТПМ-125296 от 29/08/2025 10:58:18 Детайли на кореспондент…" at bounding box center [648, 312] width 1297 height 625
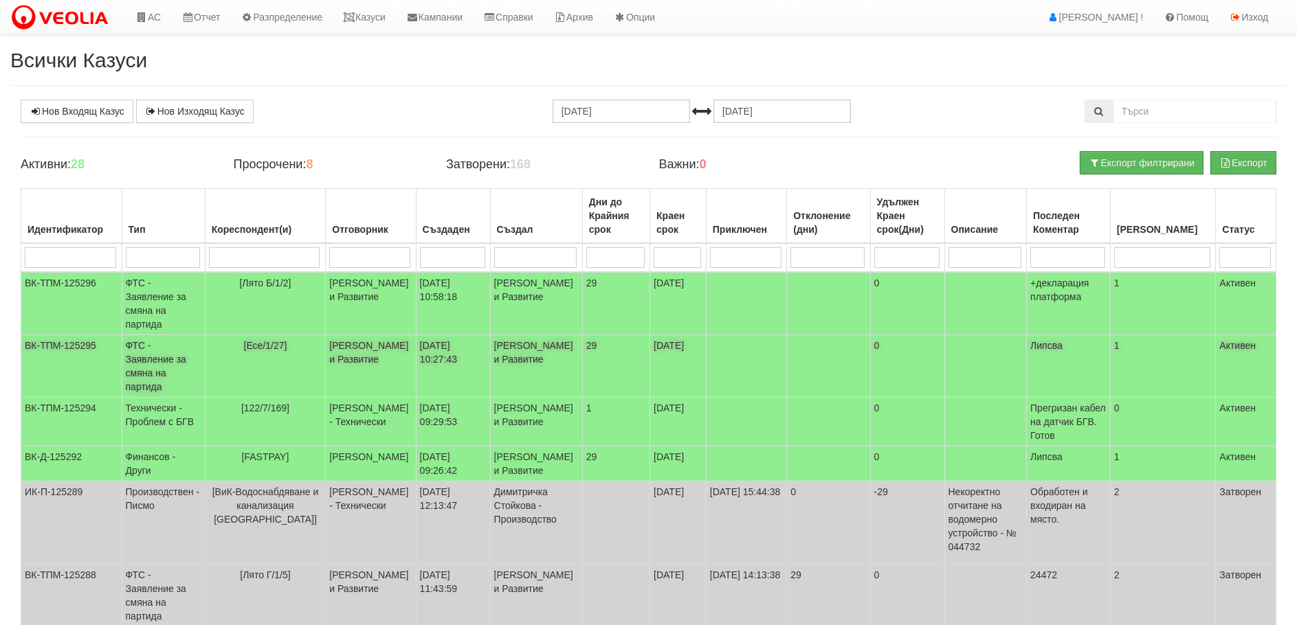
click at [160, 355] on td "ФТС - Заявление за смяна на партида" at bounding box center [163, 366] width 83 height 63
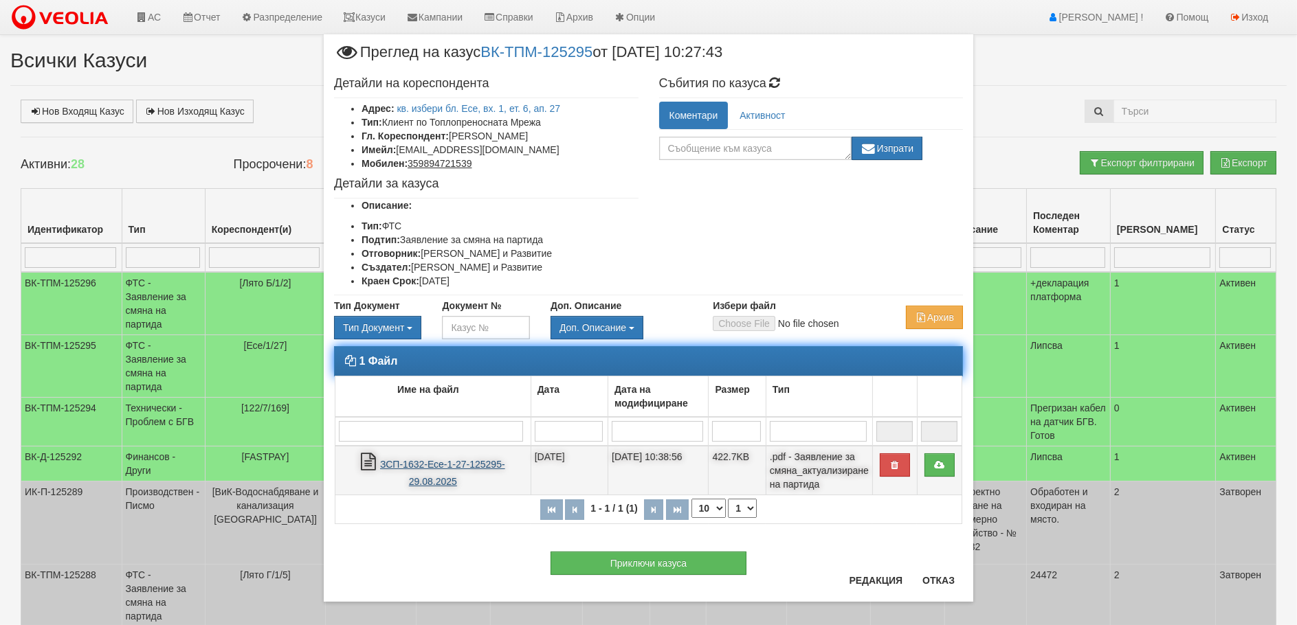
click at [418, 464] on link "ЗСП-1632-Есе-1-27-125295-29.08.2025" at bounding box center [442, 473] width 125 height 28
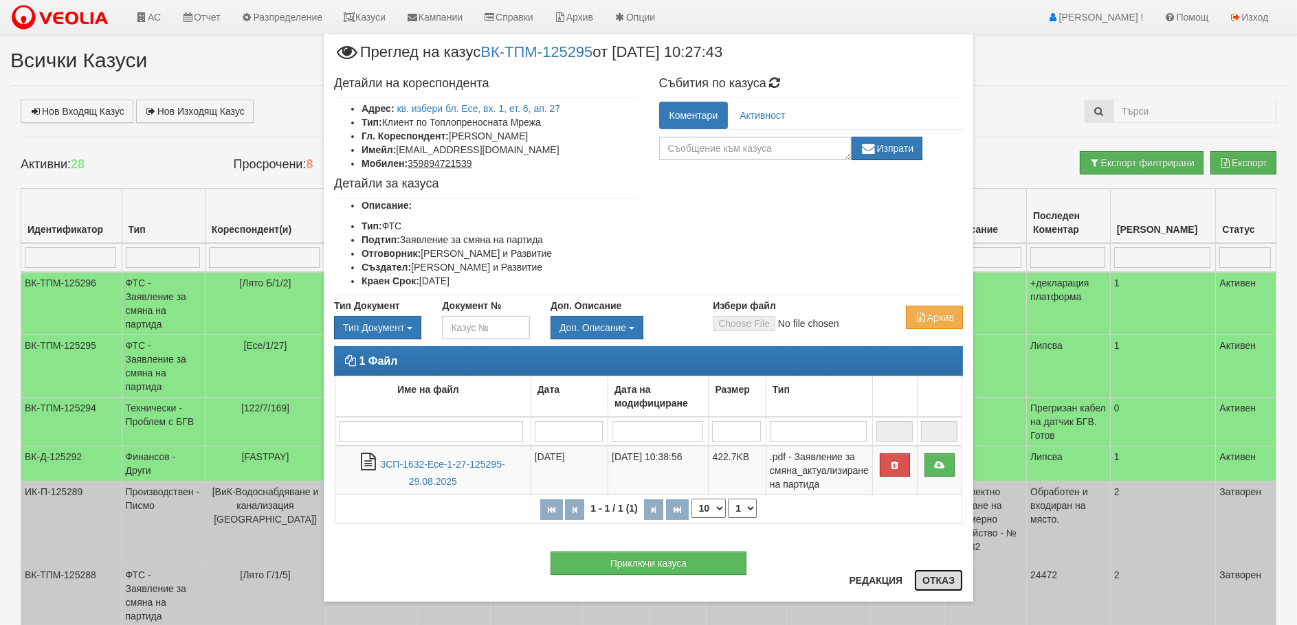
click at [945, 579] on button "Отказ" at bounding box center [938, 581] width 49 height 22
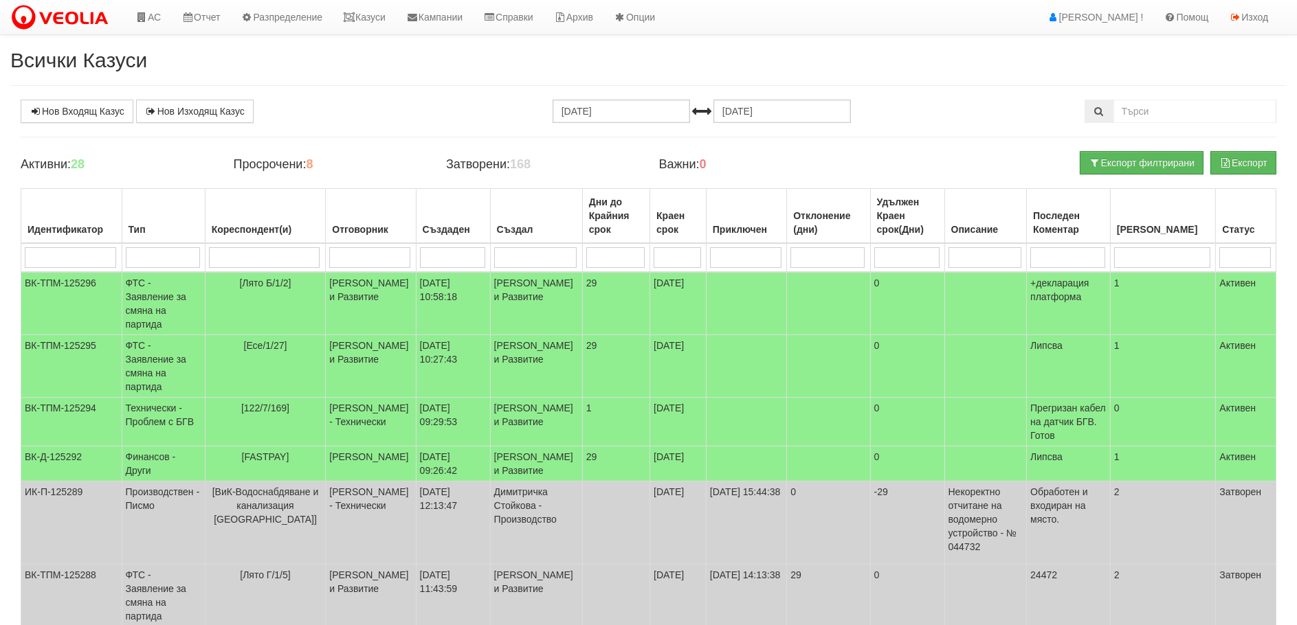
click at [349, 248] on input "search" at bounding box center [369, 257] width 81 height 21
type input "м"
type input "ми"
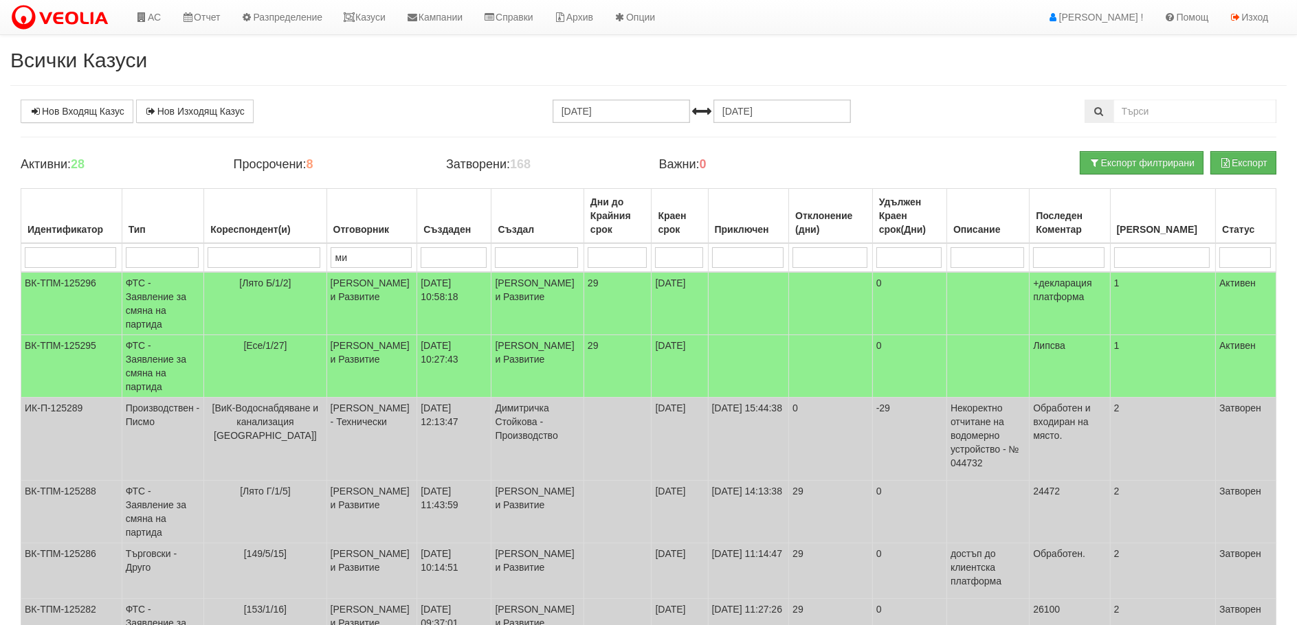
type input "ми"
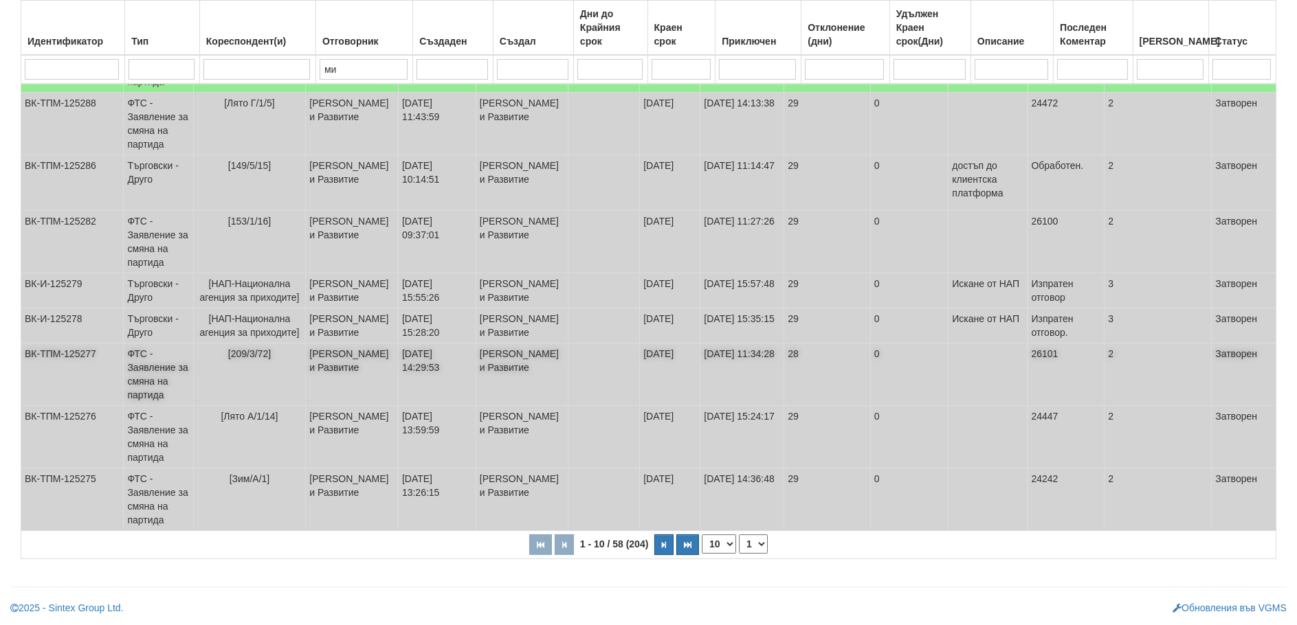
scroll to position [366, 0]
type input "ми"
click at [1235, 68] on input "search" at bounding box center [1241, 69] width 58 height 21
type input "а"
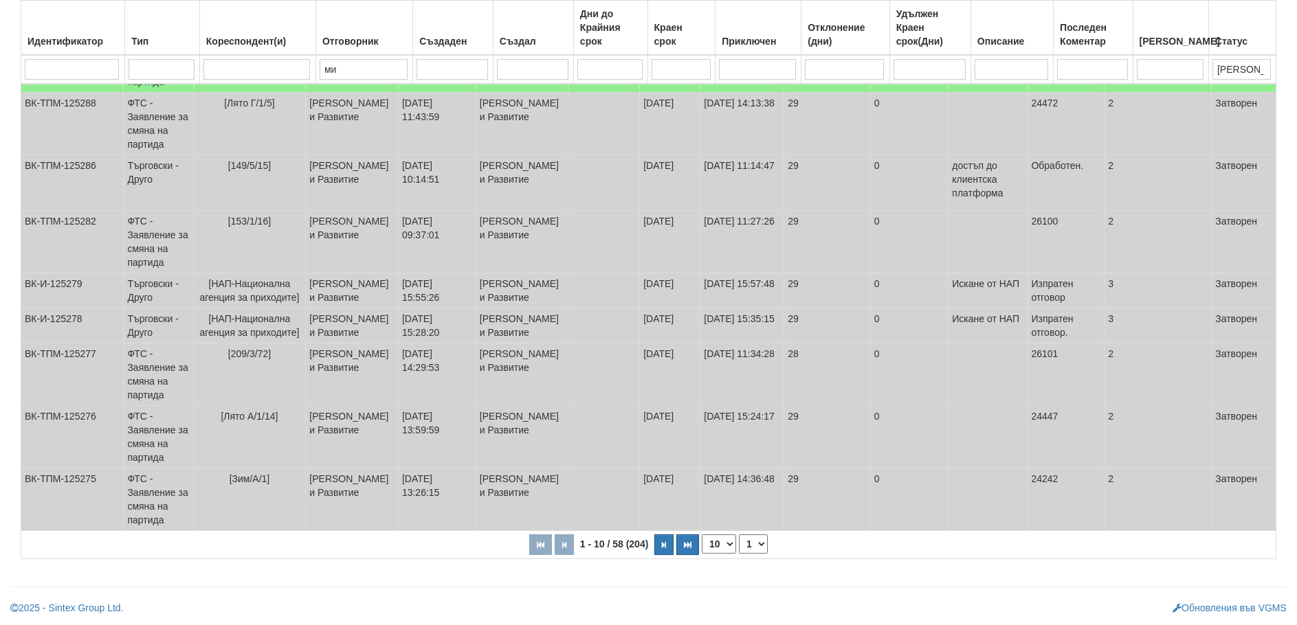
type input "а"
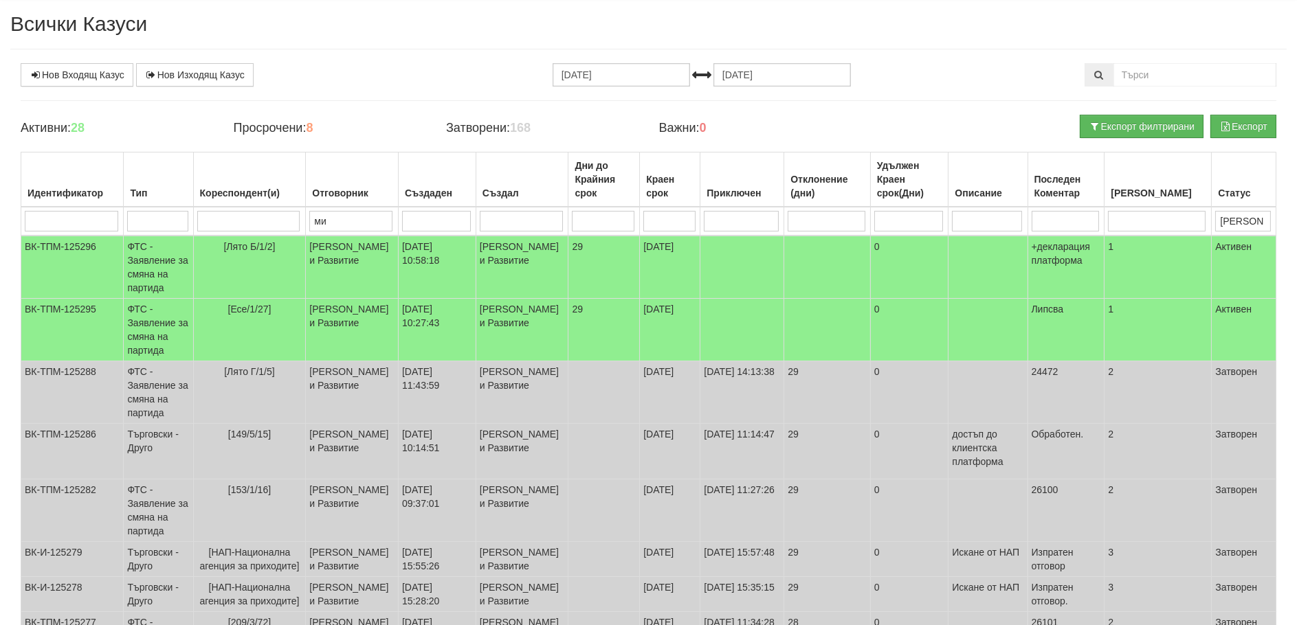
type input "ак"
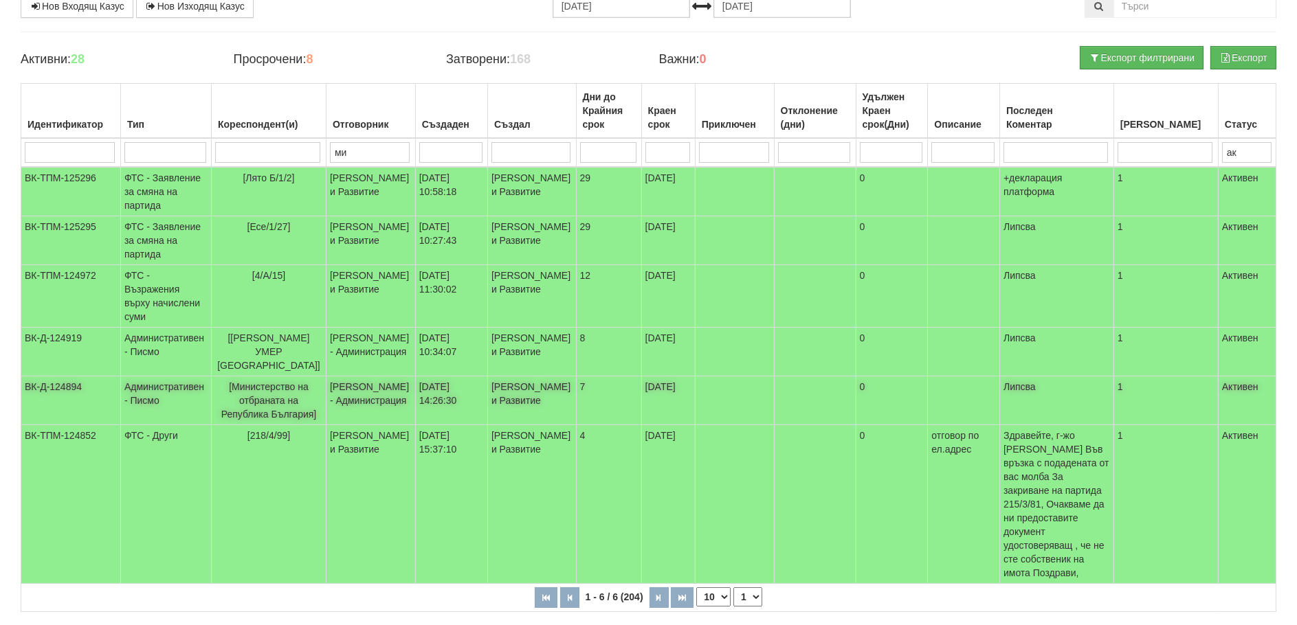
scroll to position [171, 0]
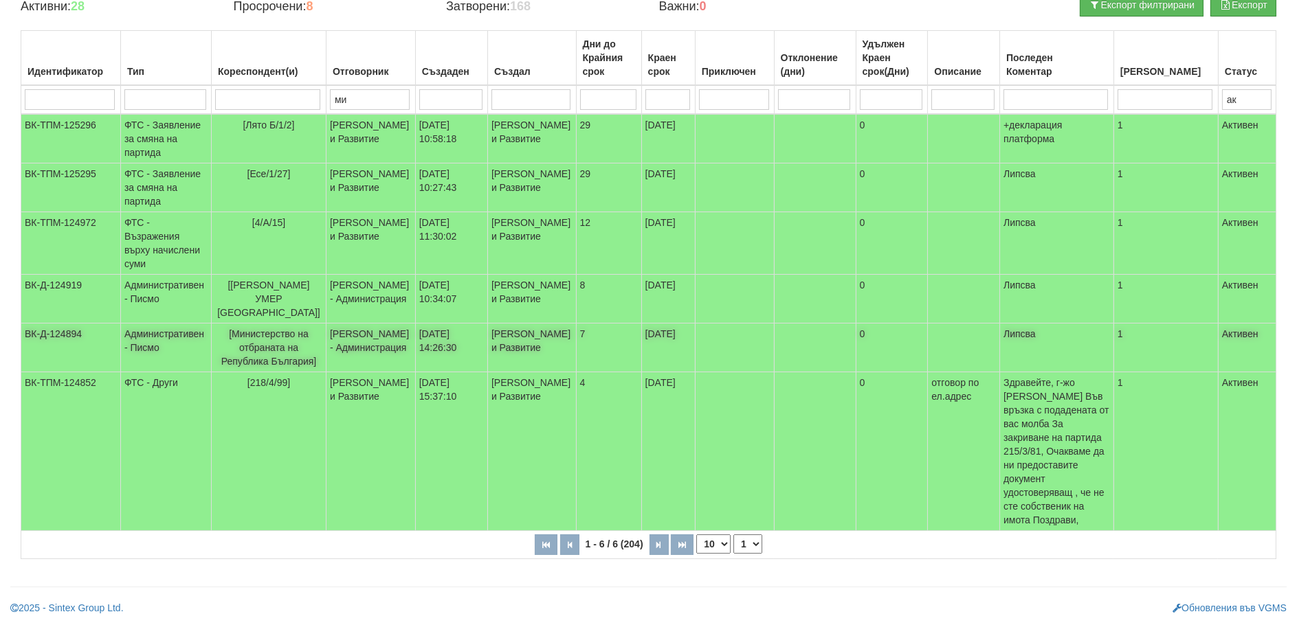
type input "ак"
click at [260, 367] on span "[Министерство на отбраната на Република България]" at bounding box center [269, 347] width 96 height 38
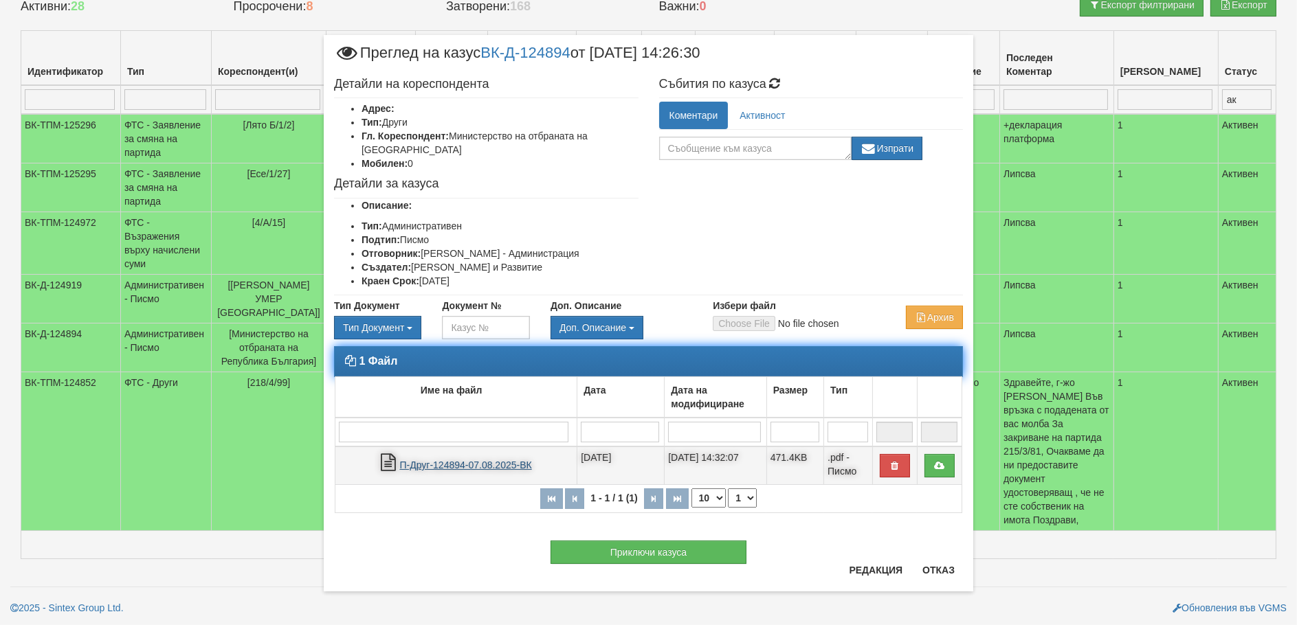
click at [442, 464] on link "П-Друг-124894-07.08.2025-ВК" at bounding box center [466, 465] width 132 height 11
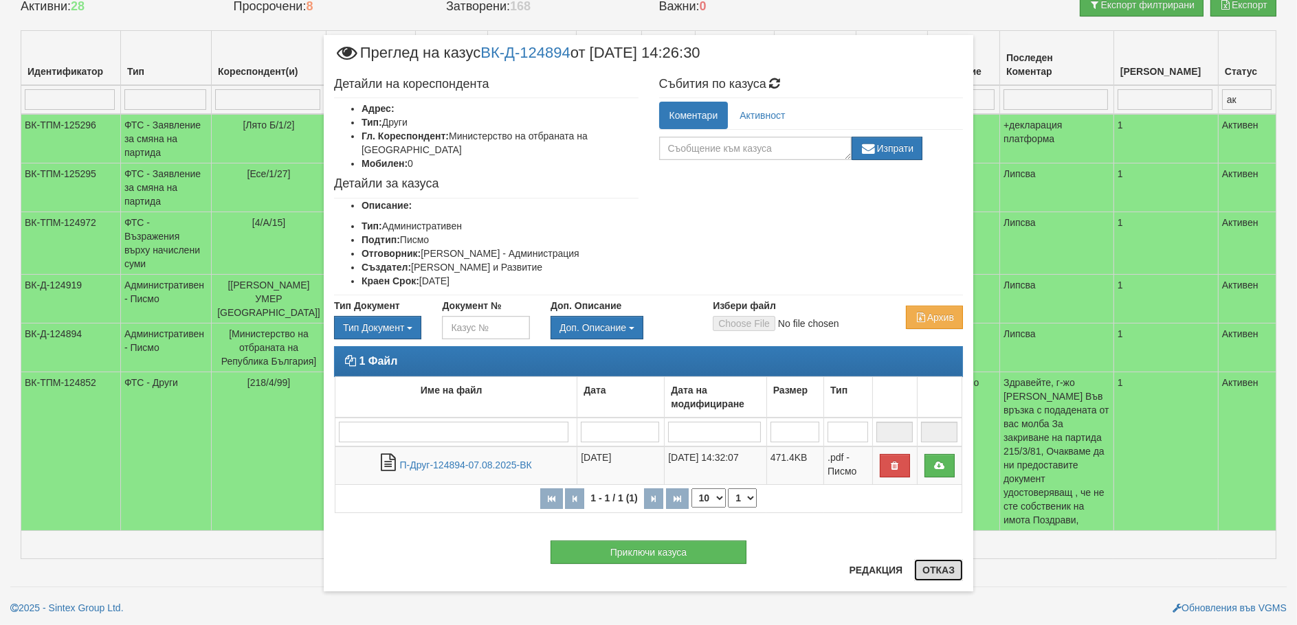
click at [934, 572] on button "Отказ" at bounding box center [938, 570] width 49 height 22
